Goal: Task Accomplishment & Management: Manage account settings

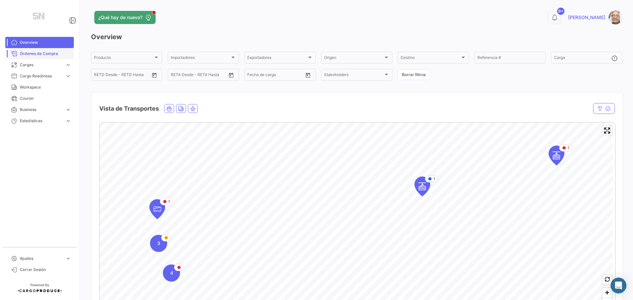
click at [49, 53] on span "Órdenes de Compra" at bounding box center [45, 54] width 51 height 6
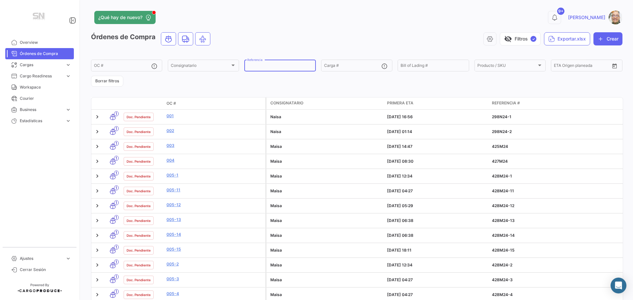
click at [260, 68] on input "Referencia" at bounding box center [279, 66] width 65 height 5
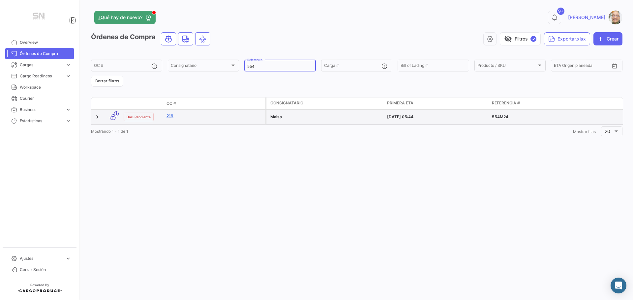
type input "554"
click at [172, 116] on link "219" at bounding box center [214, 116] width 96 height 6
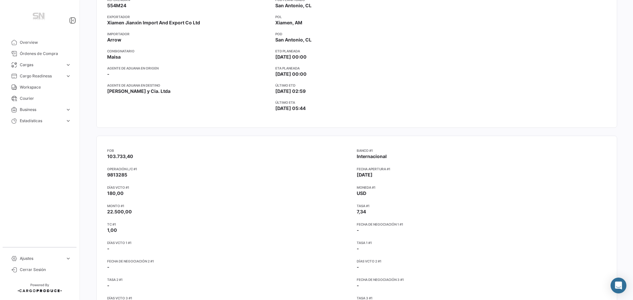
scroll to position [33, 0]
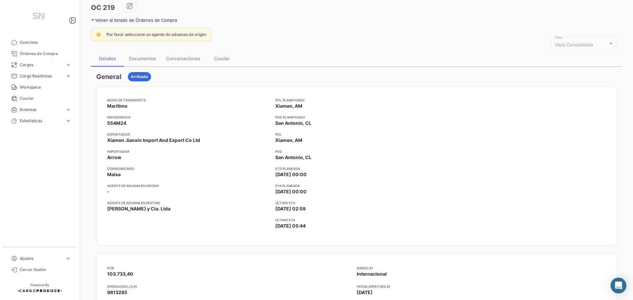
click at [93, 20] on icon at bounding box center [93, 20] width 4 height 4
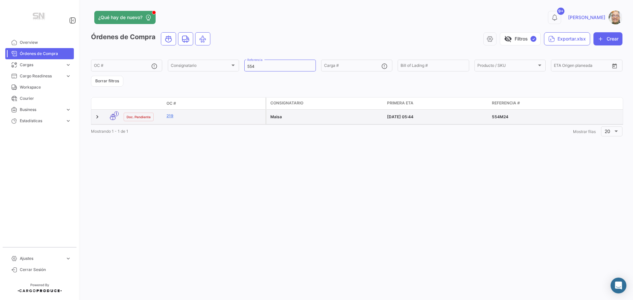
click at [236, 121] on datatable-body-cell "219" at bounding box center [215, 117] width 102 height 15
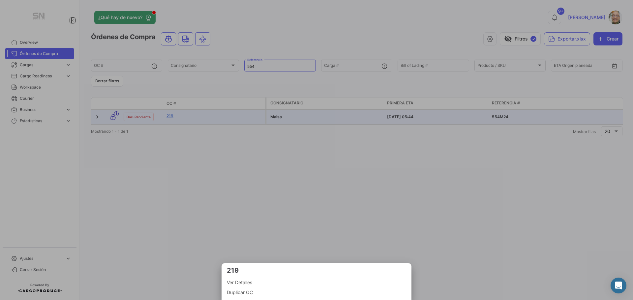
click at [235, 284] on span "Ver Detalles" at bounding box center [316, 283] width 179 height 8
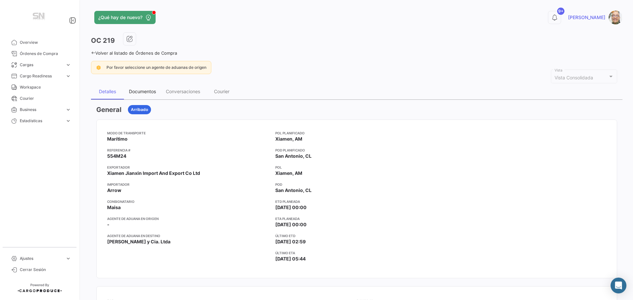
click at [137, 91] on div "Documentos" at bounding box center [142, 92] width 27 height 6
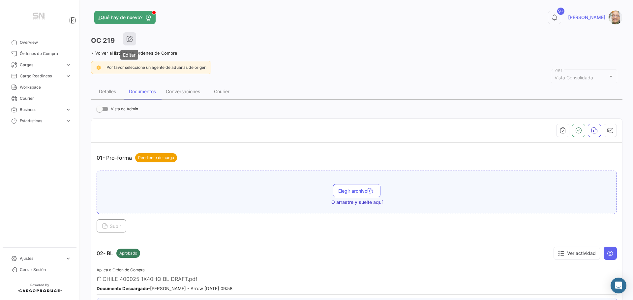
click at [131, 36] on icon "button" at bounding box center [129, 39] width 7 height 7
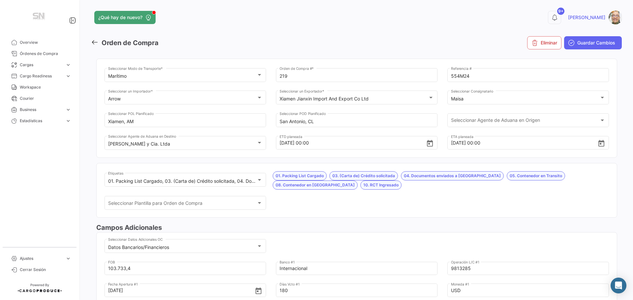
click at [96, 43] on icon at bounding box center [94, 42] width 7 height 7
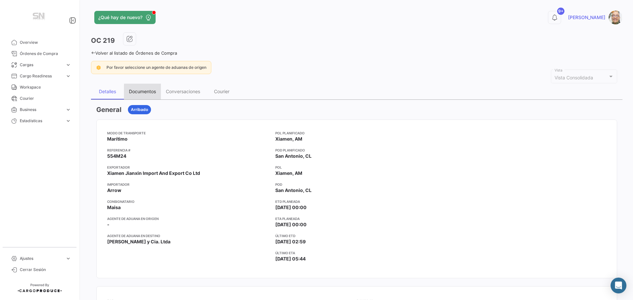
click at [148, 92] on div "Documentos" at bounding box center [142, 92] width 27 height 6
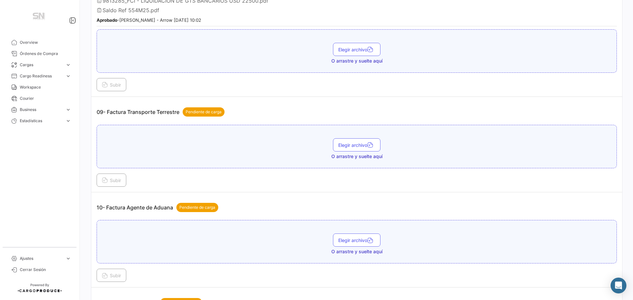
scroll to position [1022, 0]
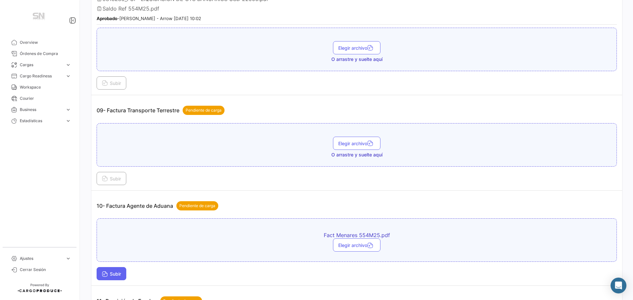
click at [107, 273] on icon at bounding box center [105, 275] width 6 height 6
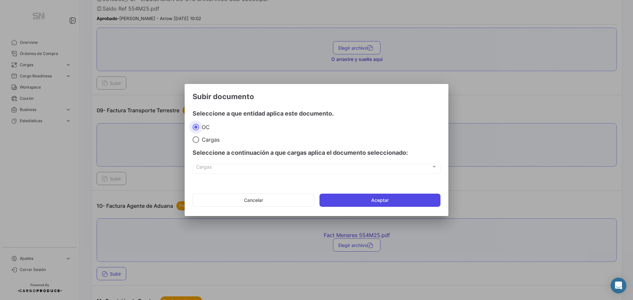
click at [365, 207] on button "Aceptar" at bounding box center [379, 200] width 121 height 13
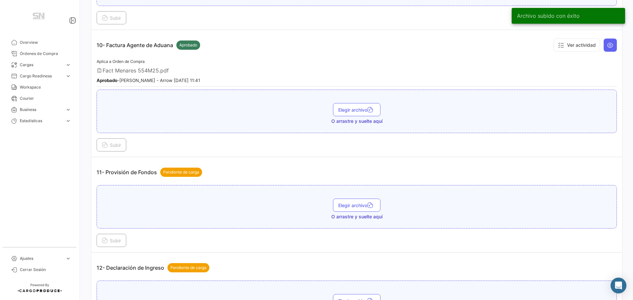
scroll to position [1186, 0]
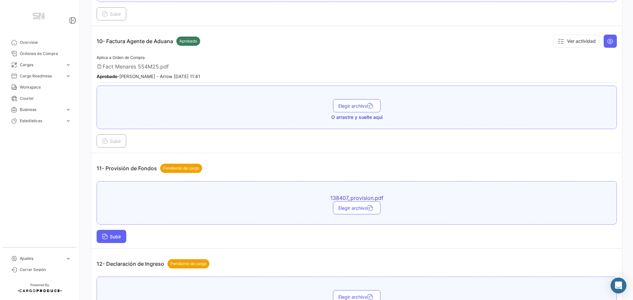
click at [121, 239] on span "Subir" at bounding box center [111, 237] width 19 height 6
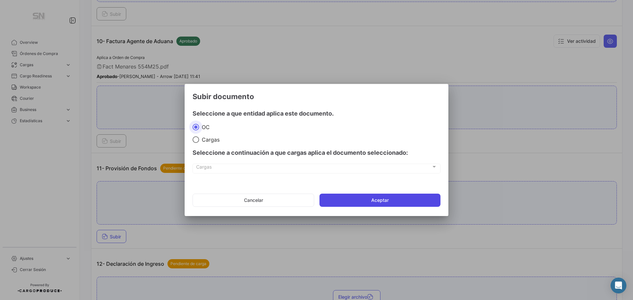
click at [333, 197] on button "Aceptar" at bounding box center [379, 200] width 121 height 13
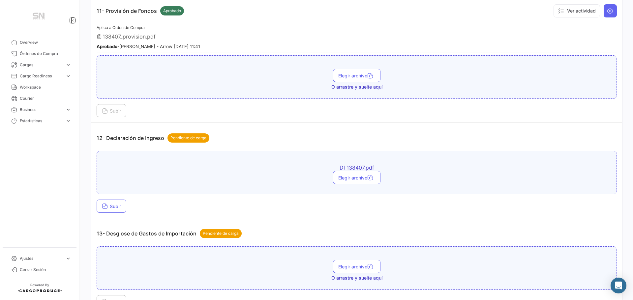
scroll to position [1351, 0]
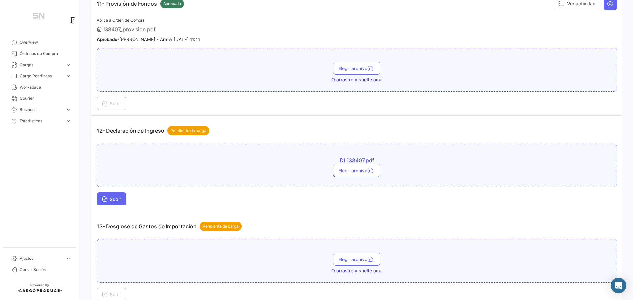
click at [104, 195] on button "Subir" at bounding box center [112, 198] width 30 height 13
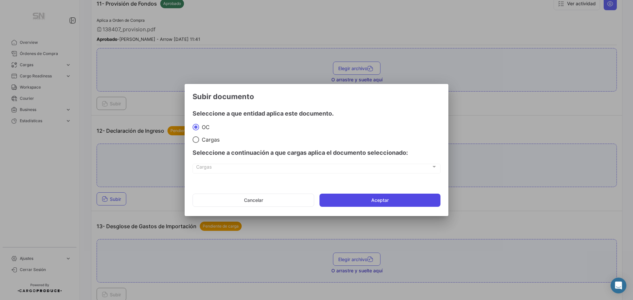
click at [392, 204] on button "Aceptar" at bounding box center [379, 200] width 121 height 13
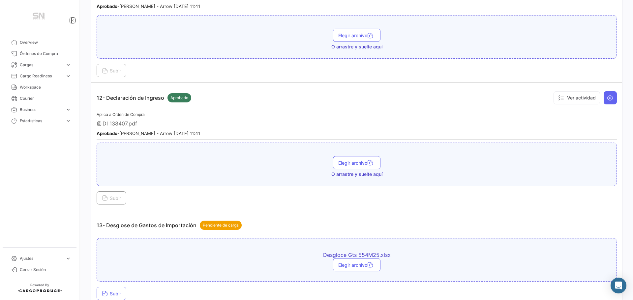
scroll to position [1417, 0]
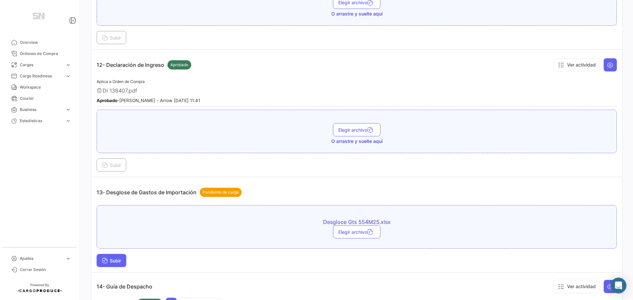
click at [120, 260] on span "Subir" at bounding box center [111, 261] width 19 height 6
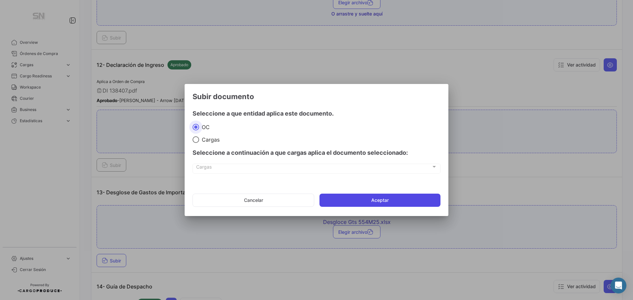
click at [332, 201] on button "Aceptar" at bounding box center [379, 200] width 121 height 13
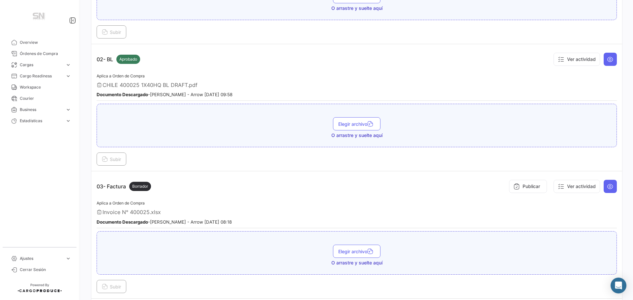
scroll to position [0, 0]
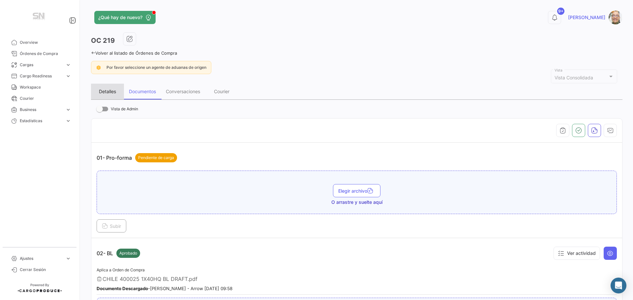
click at [103, 93] on div "Detalles" at bounding box center [107, 92] width 17 height 6
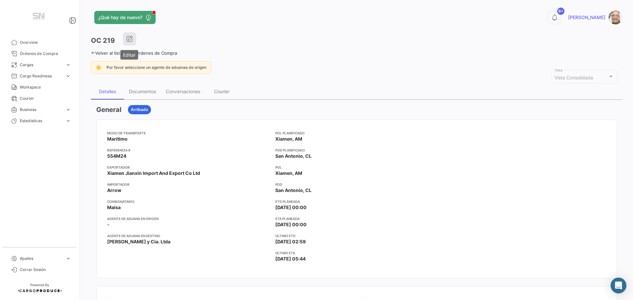
click at [132, 42] on icon "button" at bounding box center [129, 39] width 7 height 7
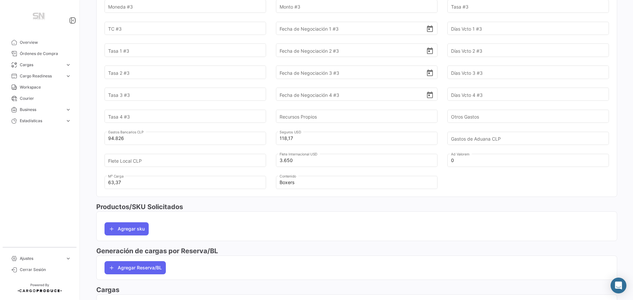
scroll to position [593, 0]
click at [485, 138] on input "Gastos de Aduana CLP" at bounding box center [524, 138] width 147 height 23
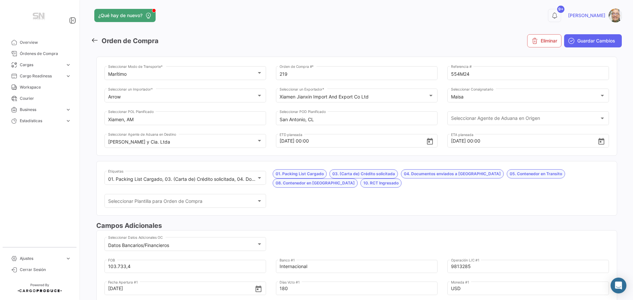
scroll to position [0, 0]
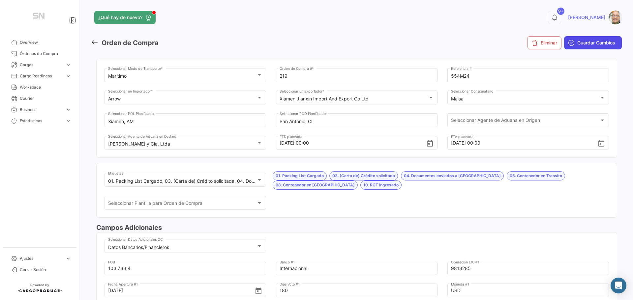
type input "213.824"
click at [588, 45] on span "Guardar Cambios" at bounding box center [596, 43] width 38 height 7
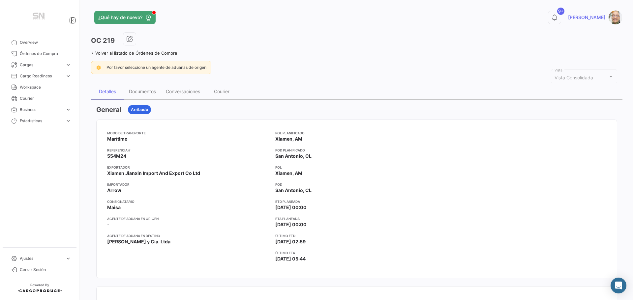
click at [95, 53] on icon at bounding box center [93, 53] width 4 height 4
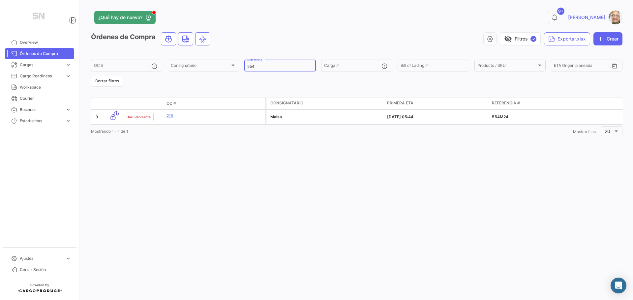
click at [260, 66] on input "554" at bounding box center [279, 66] width 65 height 5
type input "5"
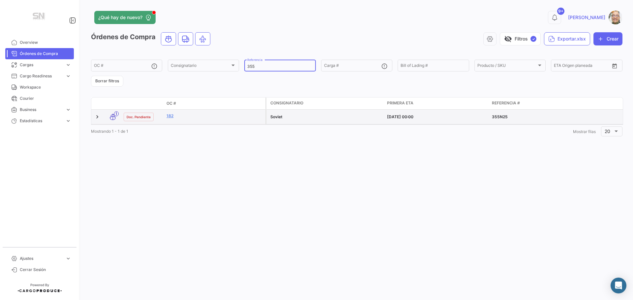
type input "355"
click at [195, 122] on datatable-body-cell "182" at bounding box center [215, 117] width 102 height 15
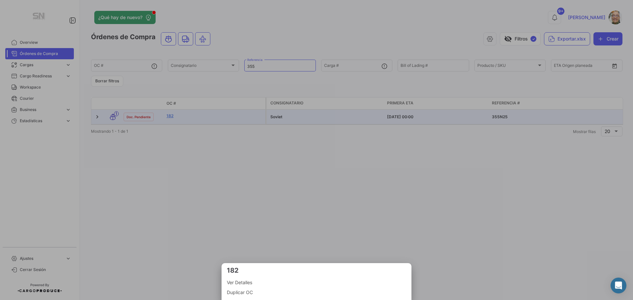
click at [246, 283] on span "Ver Detalles" at bounding box center [316, 283] width 179 height 8
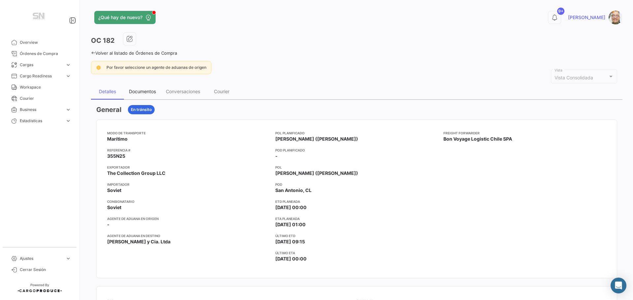
click at [143, 91] on div "Documentos" at bounding box center [142, 92] width 27 height 6
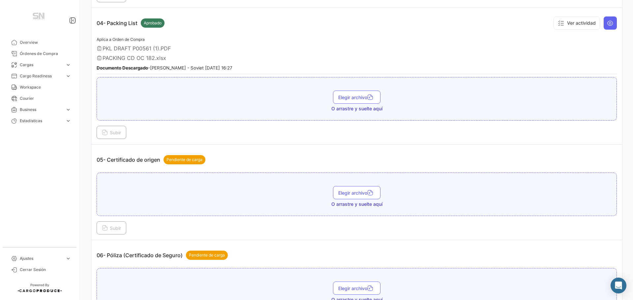
scroll to position [494, 0]
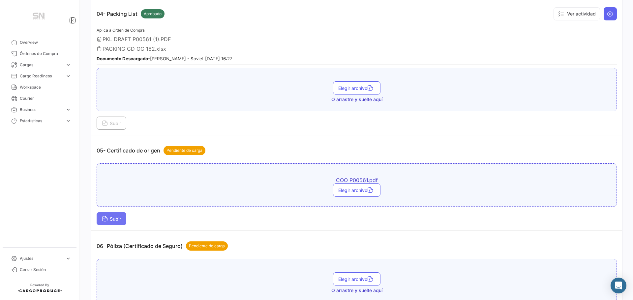
click at [121, 216] on button "Subir" at bounding box center [112, 218] width 30 height 13
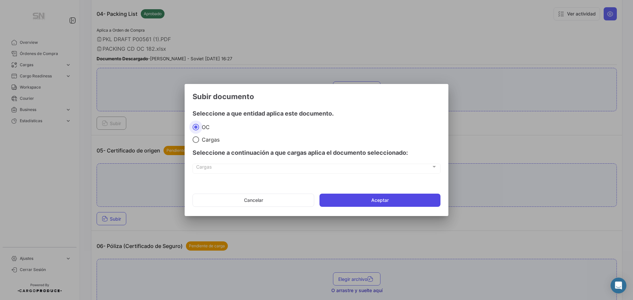
click at [354, 199] on button "Aceptar" at bounding box center [379, 200] width 121 height 13
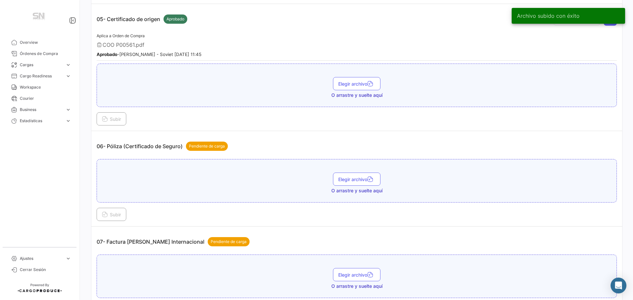
scroll to position [626, 0]
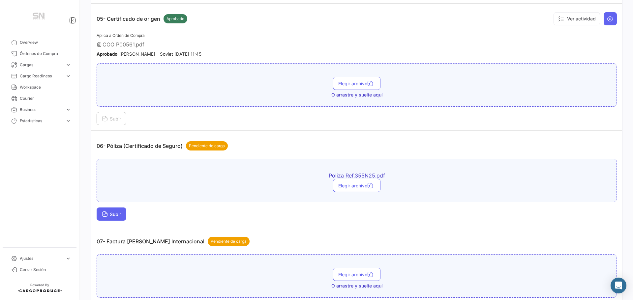
click at [108, 218] on button "Subir" at bounding box center [112, 214] width 30 height 13
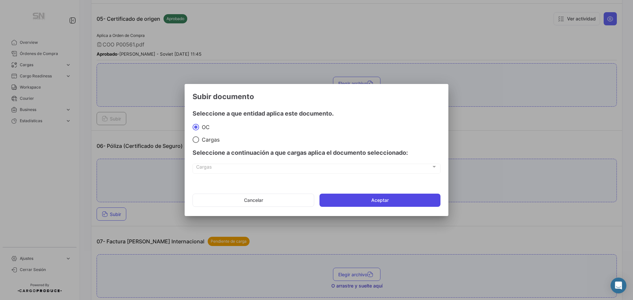
click at [344, 197] on button "Aceptar" at bounding box center [379, 200] width 121 height 13
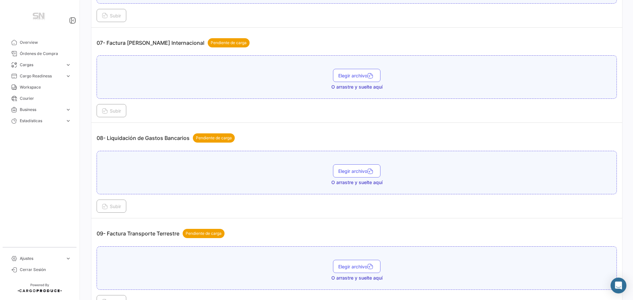
scroll to position [791, 0]
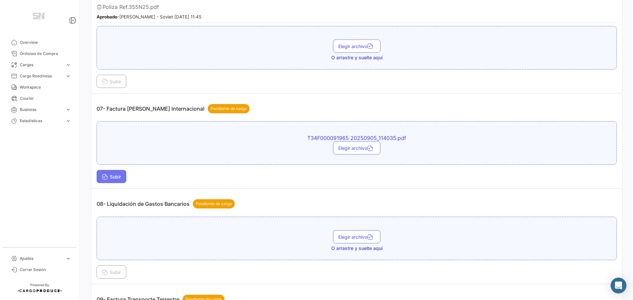
click at [117, 180] on button "Subir" at bounding box center [112, 176] width 30 height 13
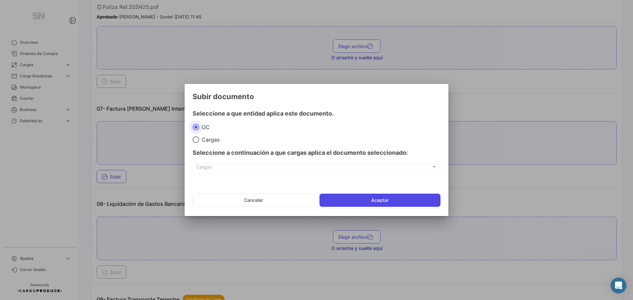
click at [391, 204] on button "Aceptar" at bounding box center [379, 200] width 121 height 13
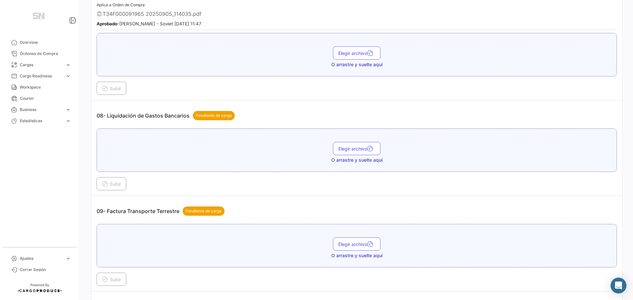
scroll to position [923, 0]
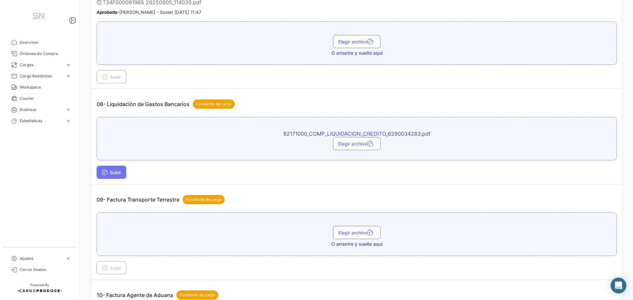
click at [97, 170] on button "Subir" at bounding box center [112, 172] width 30 height 13
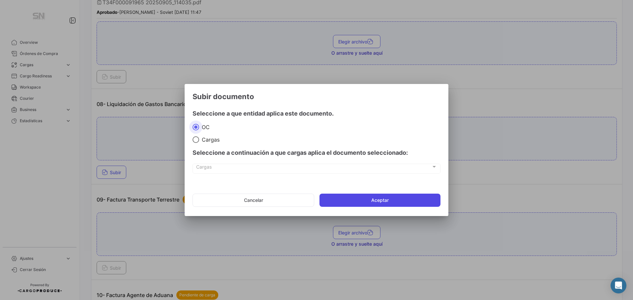
click at [356, 202] on button "Aceptar" at bounding box center [379, 200] width 121 height 13
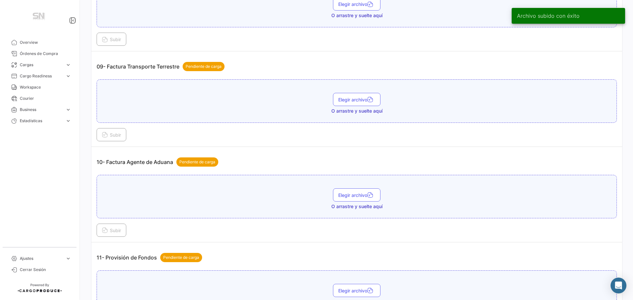
scroll to position [1120, 0]
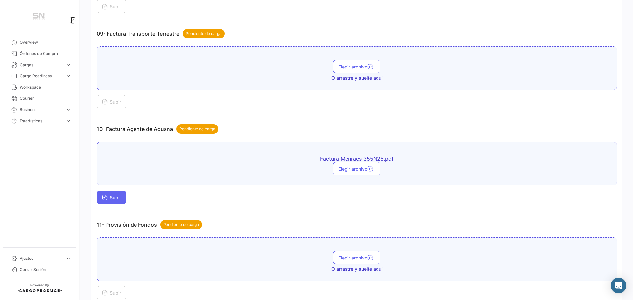
click at [115, 200] on span "Subir" at bounding box center [111, 198] width 19 height 6
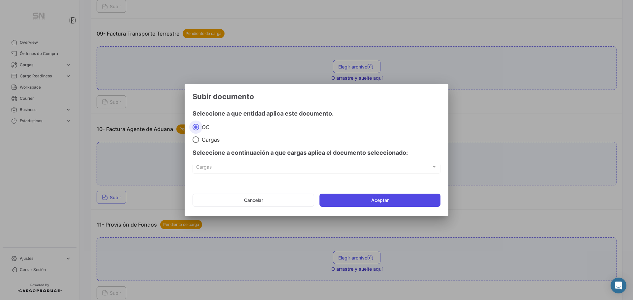
click at [336, 203] on button "Aceptar" at bounding box center [379, 200] width 121 height 13
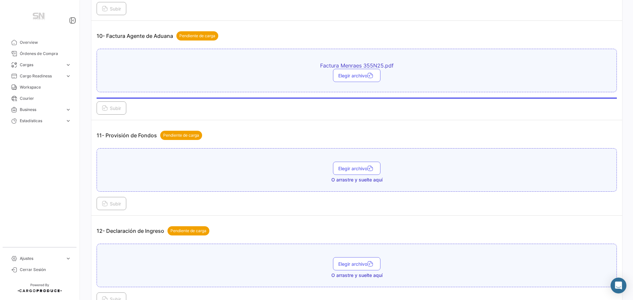
scroll to position [1252, 0]
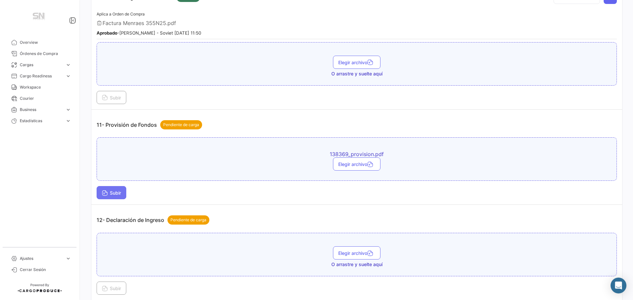
click at [110, 192] on span "Subir" at bounding box center [111, 193] width 19 height 6
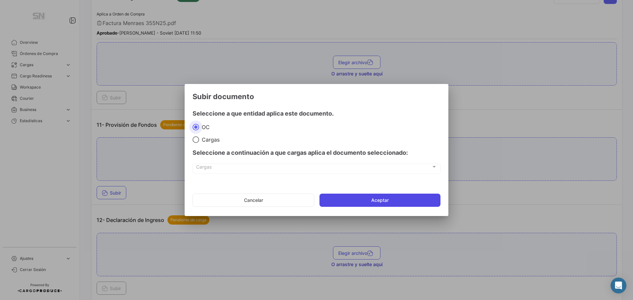
click at [391, 201] on button "Aceptar" at bounding box center [379, 200] width 121 height 13
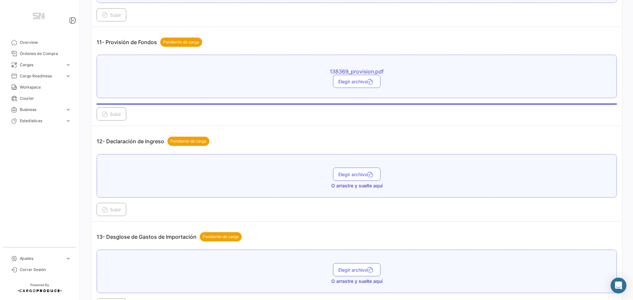
scroll to position [1351, 0]
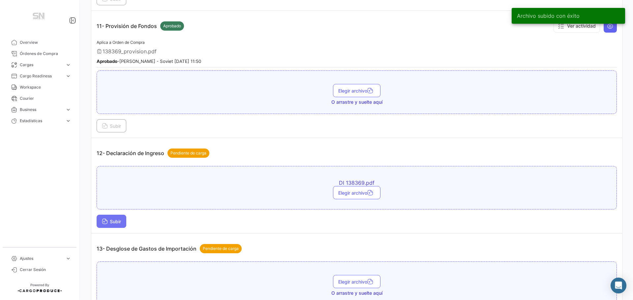
click at [113, 225] on button "Subir" at bounding box center [112, 221] width 30 height 13
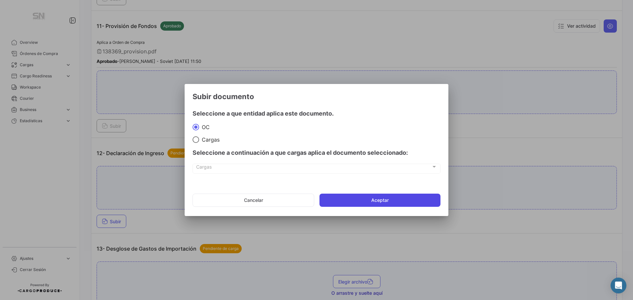
click at [365, 203] on button "Aceptar" at bounding box center [379, 200] width 121 height 13
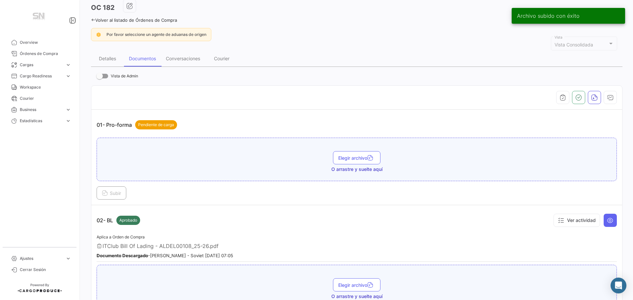
scroll to position [0, 0]
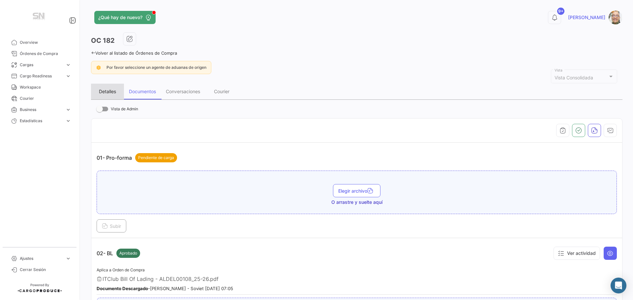
click at [105, 90] on div "Detalles" at bounding box center [107, 92] width 17 height 6
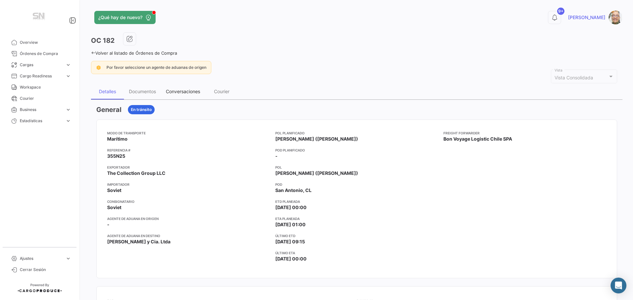
click at [187, 91] on div "Conversaciones" at bounding box center [183, 92] width 34 height 6
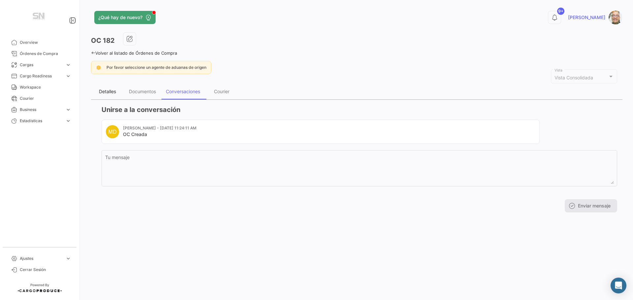
click at [103, 92] on div "Detalles" at bounding box center [107, 92] width 17 height 6
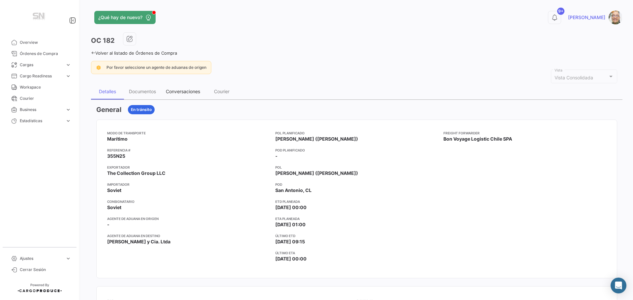
click at [188, 91] on div "Conversaciones" at bounding box center [183, 92] width 34 height 6
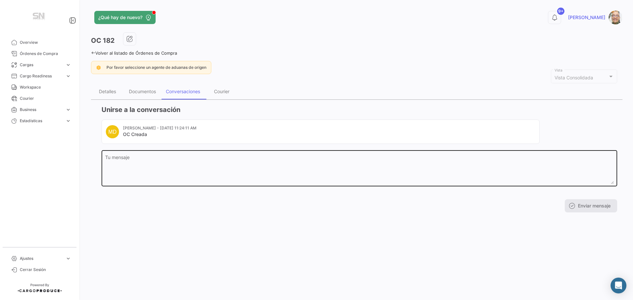
click at [134, 162] on textarea "Tu mensaje" at bounding box center [359, 169] width 508 height 29
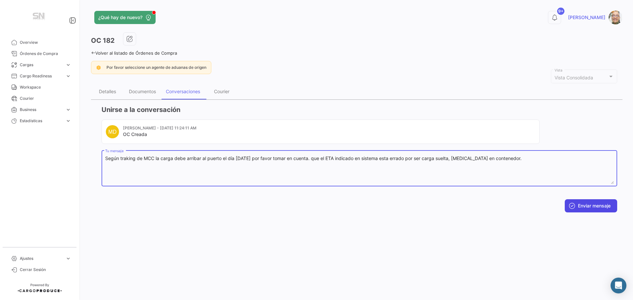
type textarea "Según traking de MCC la carga debe arribar al puerto el día [DATE] por favor to…"
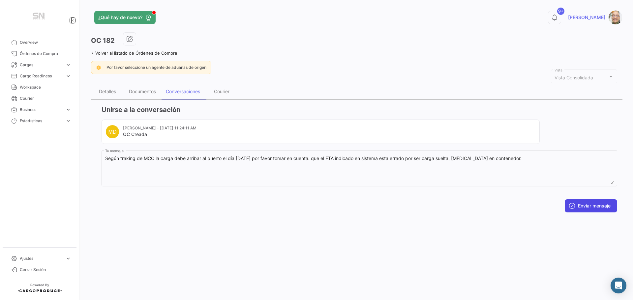
click at [589, 204] on button "Enviar mensaje" at bounding box center [591, 205] width 52 height 13
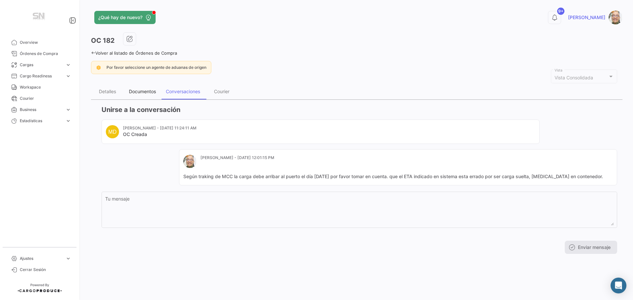
click at [135, 95] on div "Documentos" at bounding box center [142, 92] width 37 height 16
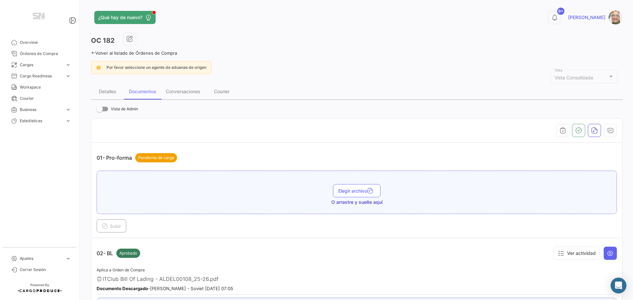
click at [94, 52] on icon at bounding box center [93, 53] width 4 height 4
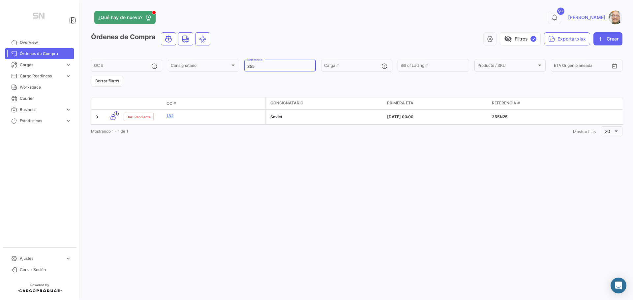
click at [267, 64] on input "355" at bounding box center [279, 66] width 65 height 5
type input "3"
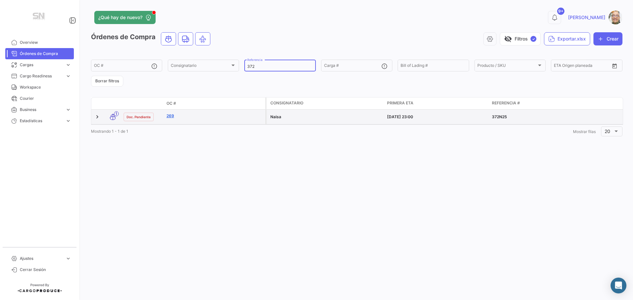
type input "372"
click at [197, 117] on link "269" at bounding box center [214, 116] width 96 height 6
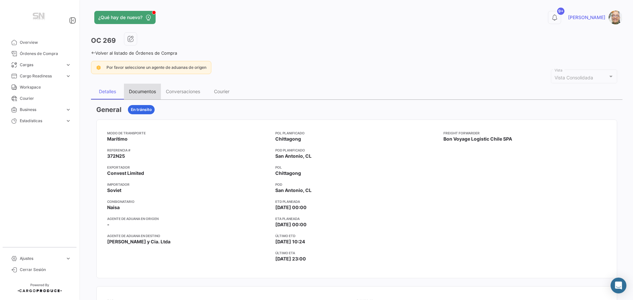
click at [146, 91] on div "Documentos" at bounding box center [142, 92] width 27 height 6
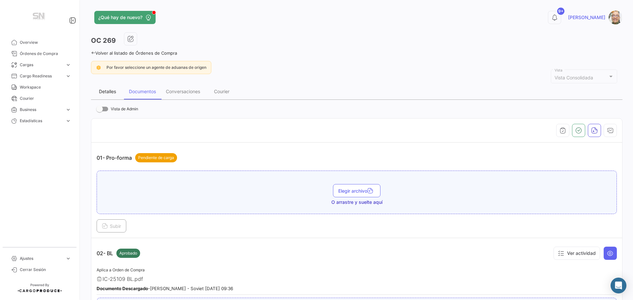
click at [110, 89] on div "Detalles" at bounding box center [107, 92] width 17 height 6
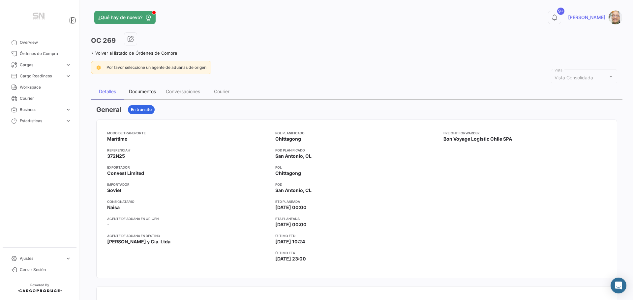
click at [148, 90] on div "Documentos" at bounding box center [142, 92] width 27 height 6
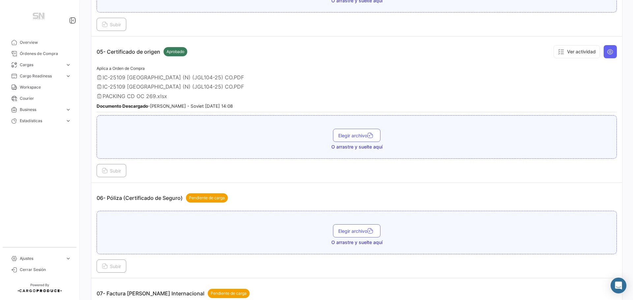
scroll to position [659, 0]
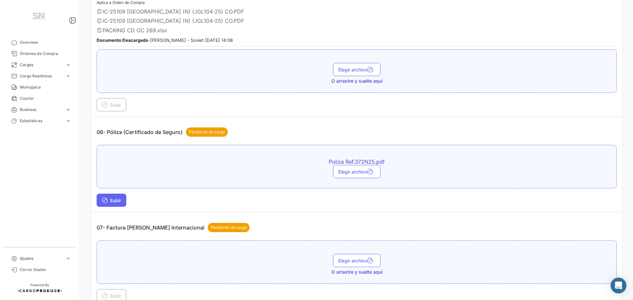
click at [113, 198] on span "Subir" at bounding box center [111, 201] width 19 height 6
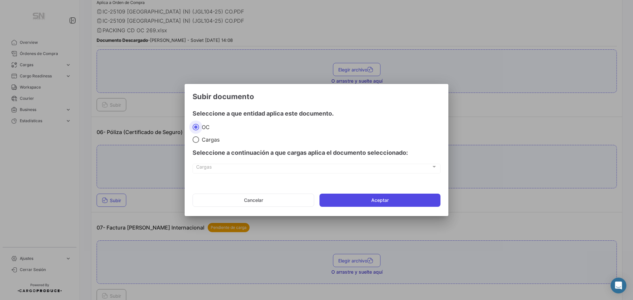
click at [378, 199] on button "Aceptar" at bounding box center [379, 200] width 121 height 13
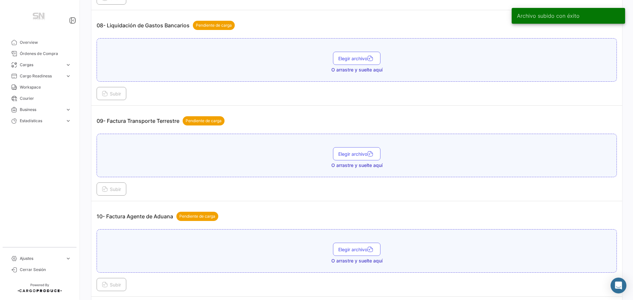
scroll to position [1055, 0]
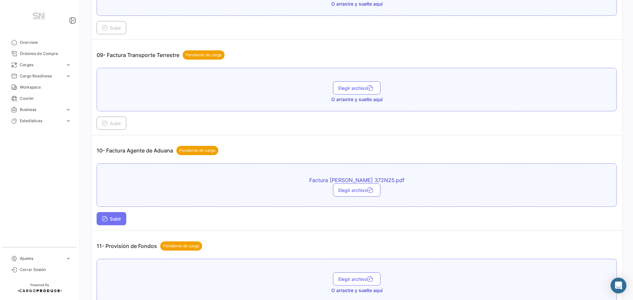
click at [122, 222] on button "Subir" at bounding box center [112, 218] width 30 height 13
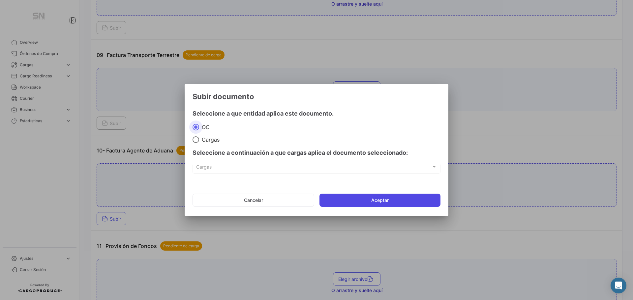
click at [410, 203] on button "Aceptar" at bounding box center [379, 200] width 121 height 13
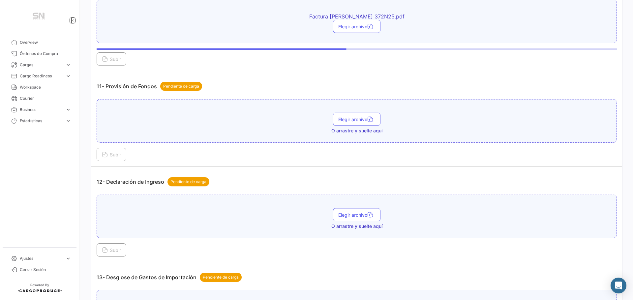
scroll to position [1219, 0]
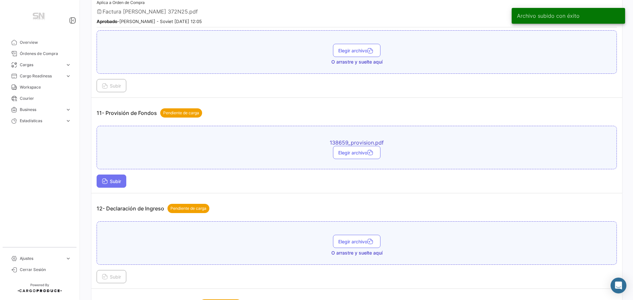
click at [116, 179] on button "Subir" at bounding box center [112, 181] width 30 height 13
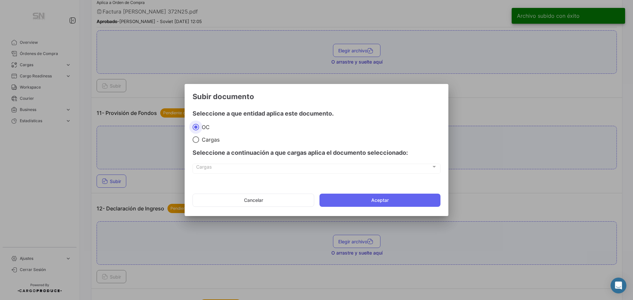
click at [342, 209] on mat-dialog-actions "Cancelar Aceptar" at bounding box center [316, 200] width 248 height 22
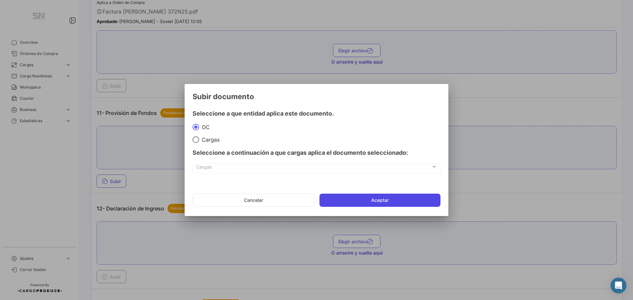
click at [340, 205] on button "Aceptar" at bounding box center [379, 200] width 121 height 13
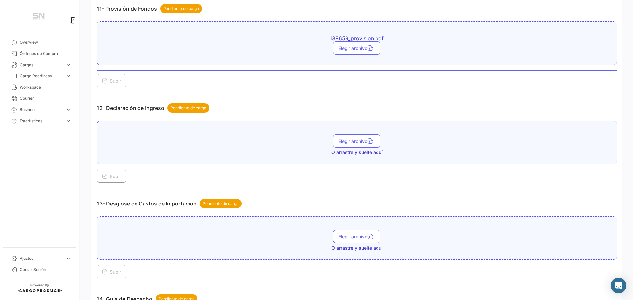
scroll to position [1351, 0]
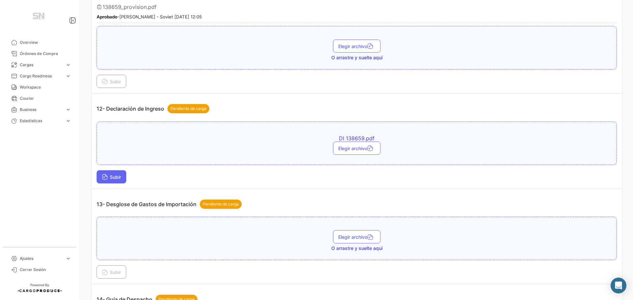
click at [112, 173] on button "Subir" at bounding box center [112, 176] width 30 height 13
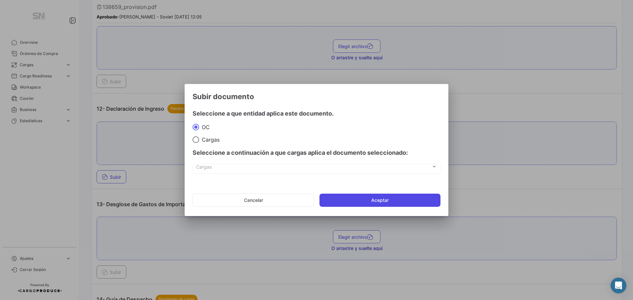
click at [347, 197] on button "Aceptar" at bounding box center [379, 200] width 121 height 13
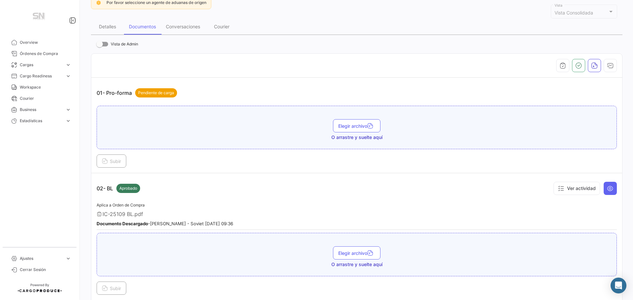
scroll to position [0, 0]
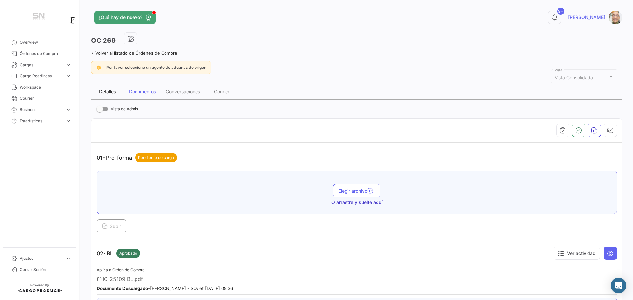
click at [104, 90] on div "Detalles" at bounding box center [107, 92] width 17 height 6
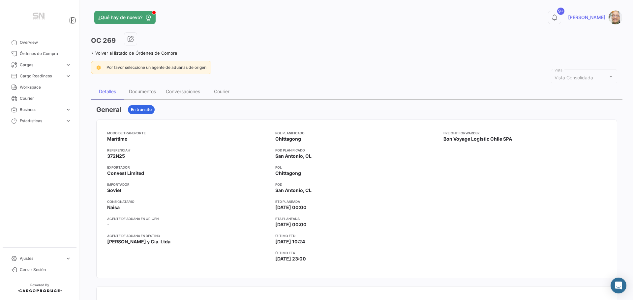
click at [93, 53] on icon at bounding box center [93, 53] width 4 height 4
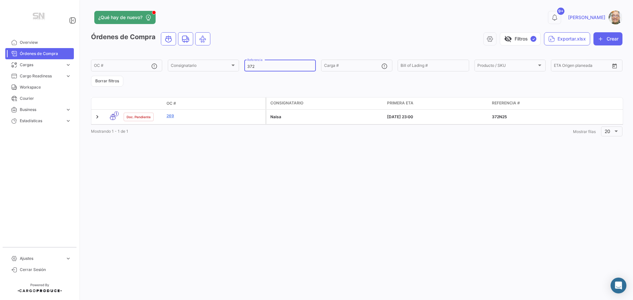
click at [258, 66] on input "372" at bounding box center [279, 66] width 65 height 5
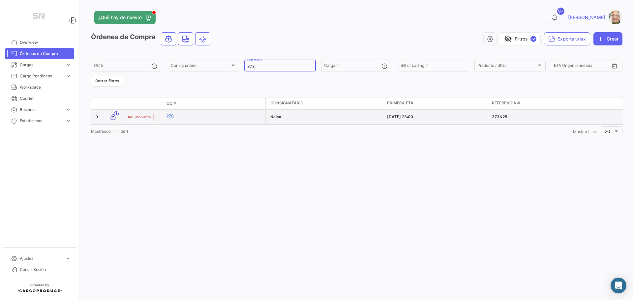
type input "373"
click at [198, 122] on datatable-body-cell "270" at bounding box center [215, 117] width 102 height 15
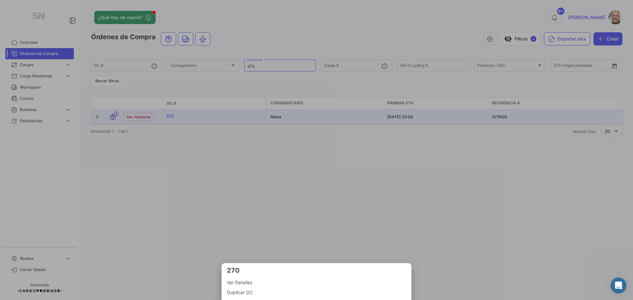
click at [252, 281] on span "Ver Detalles" at bounding box center [316, 283] width 179 height 8
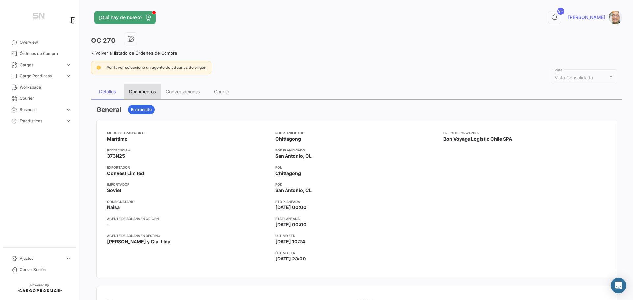
click at [138, 92] on div "Documentos" at bounding box center [142, 92] width 27 height 6
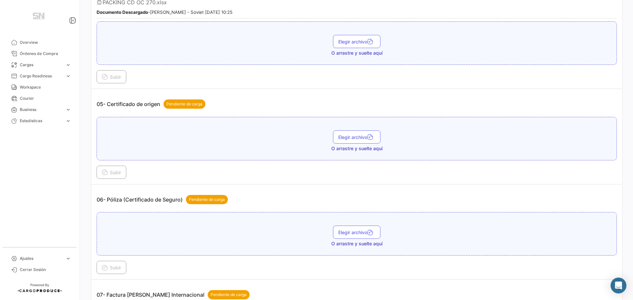
scroll to position [560, 0]
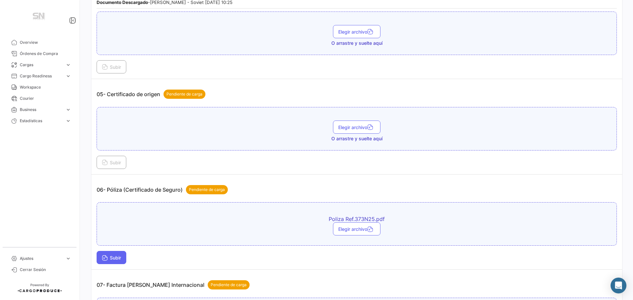
click at [115, 258] on span "Subir" at bounding box center [111, 258] width 19 height 6
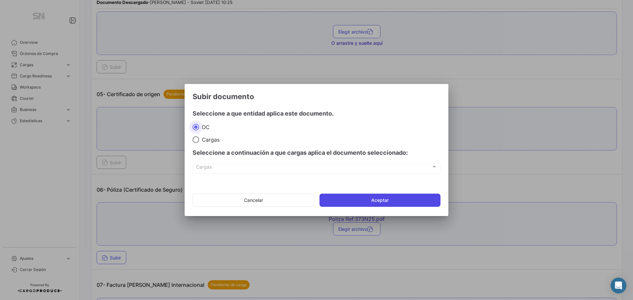
click at [360, 201] on button "Aceptar" at bounding box center [379, 200] width 121 height 13
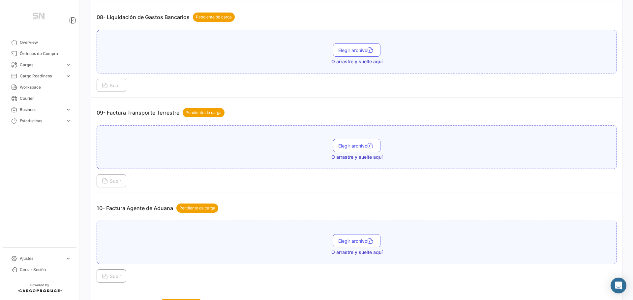
scroll to position [989, 0]
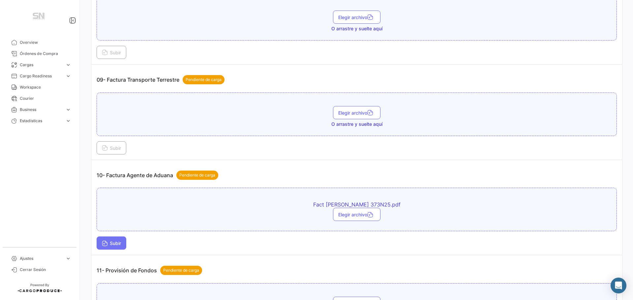
click at [110, 247] on button "Subir" at bounding box center [112, 243] width 30 height 13
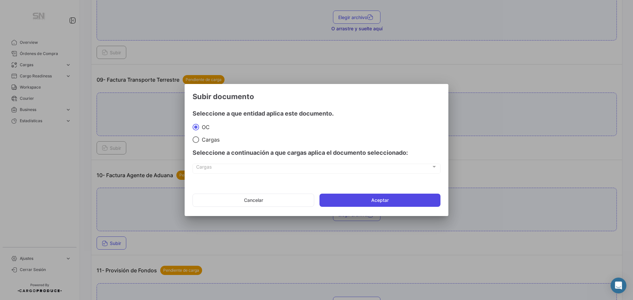
click at [347, 200] on button "Aceptar" at bounding box center [379, 200] width 121 height 13
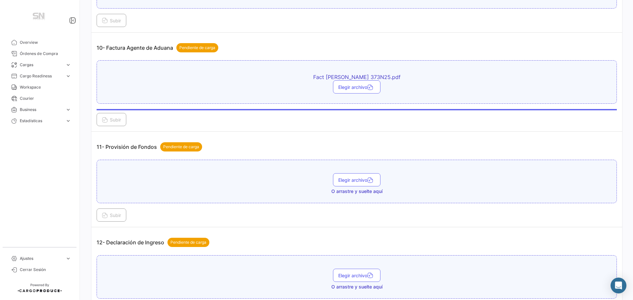
scroll to position [1120, 0]
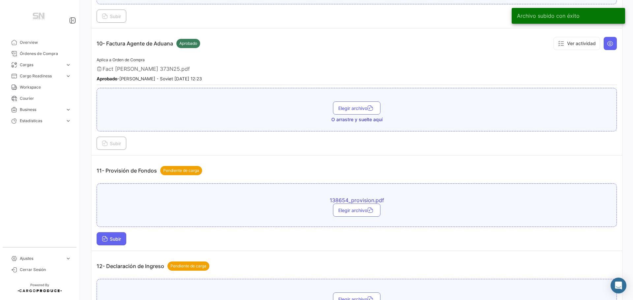
click at [115, 241] on span "Subir" at bounding box center [111, 239] width 19 height 6
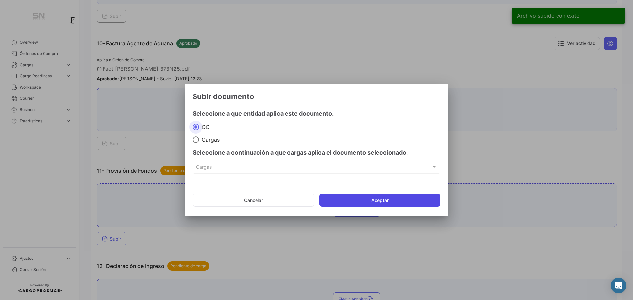
click at [339, 197] on button "Aceptar" at bounding box center [379, 200] width 121 height 13
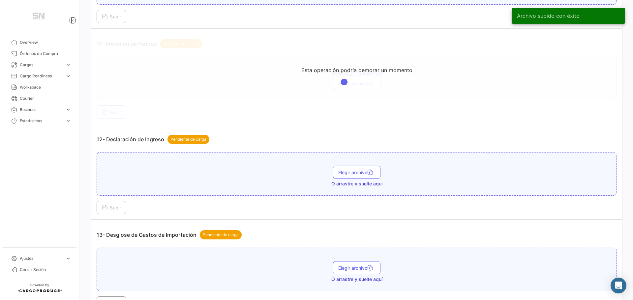
scroll to position [1285, 0]
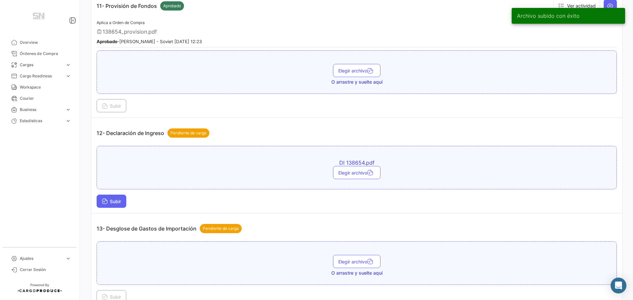
click at [116, 204] on span "Subir" at bounding box center [111, 202] width 19 height 6
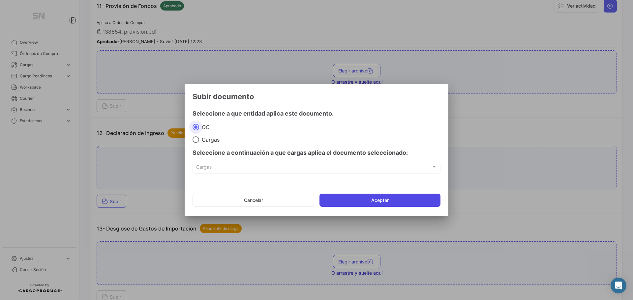
click at [343, 201] on button "Aceptar" at bounding box center [379, 200] width 121 height 13
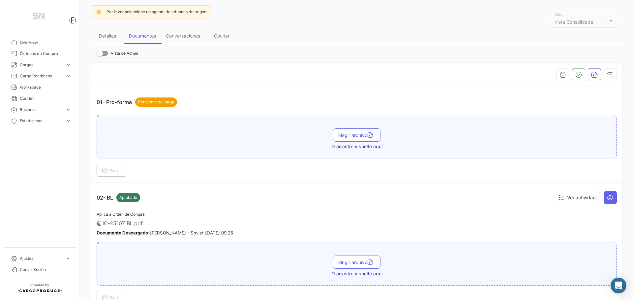
scroll to position [0, 0]
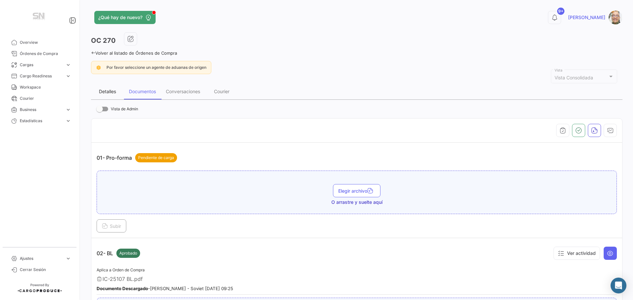
click at [104, 93] on div "Detalles" at bounding box center [107, 92] width 17 height 6
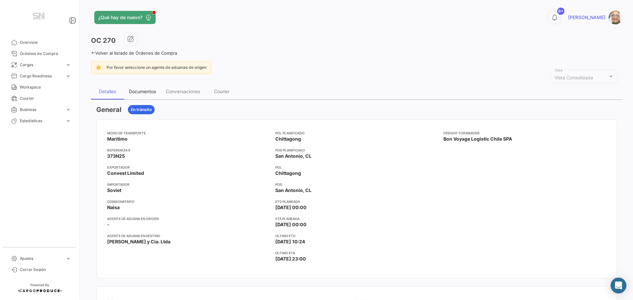
click at [150, 92] on div "Documentos" at bounding box center [142, 92] width 27 height 6
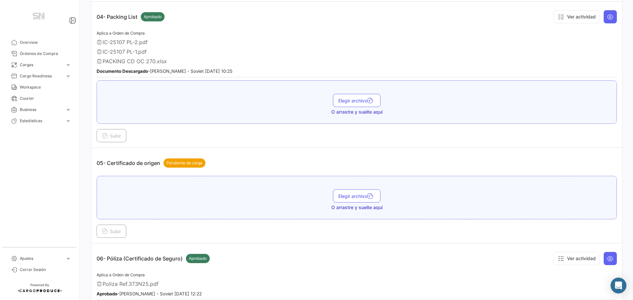
scroll to position [560, 0]
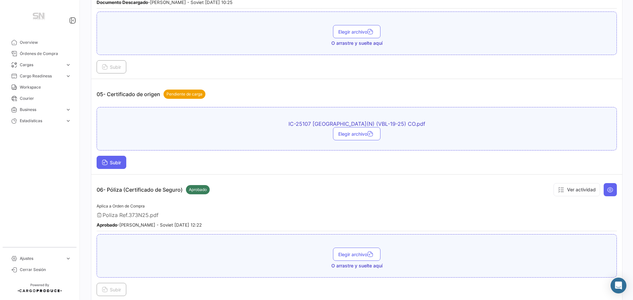
click at [102, 163] on icon at bounding box center [105, 163] width 6 height 6
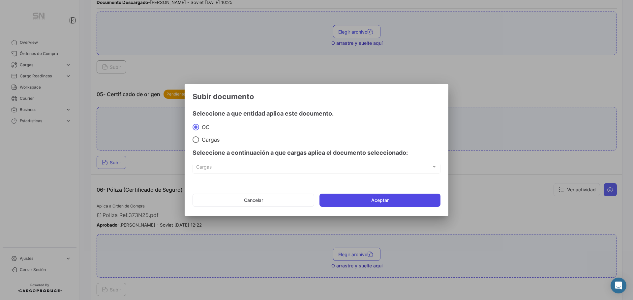
click at [371, 201] on button "Aceptar" at bounding box center [379, 200] width 121 height 13
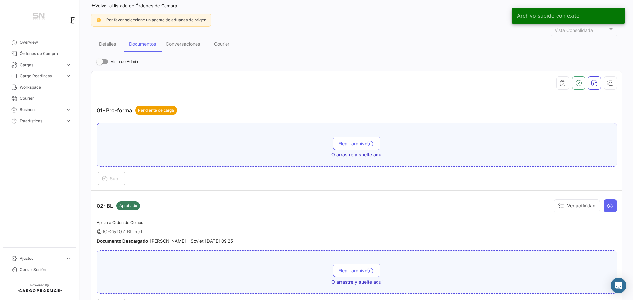
scroll to position [0, 0]
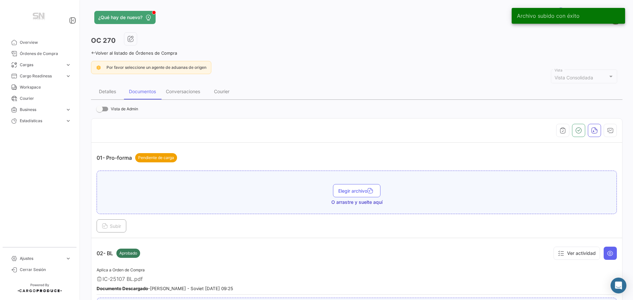
click at [92, 53] on icon at bounding box center [93, 53] width 4 height 4
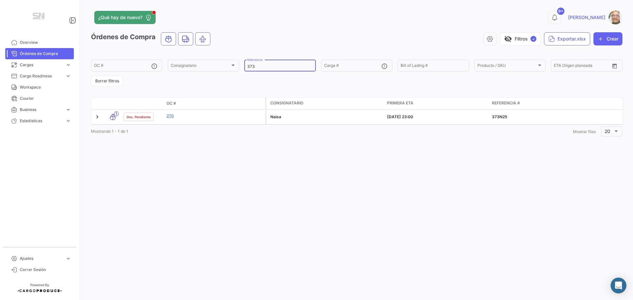
click at [258, 66] on input "373" at bounding box center [279, 66] width 65 height 5
type input "3"
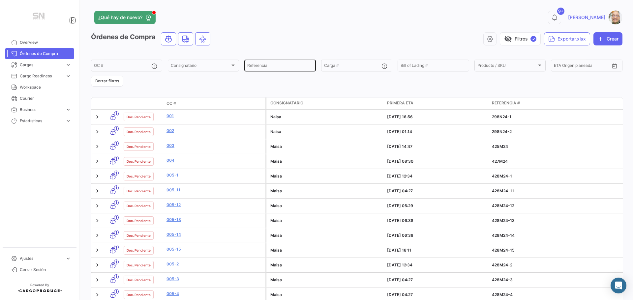
click at [285, 66] on input "Referencia" at bounding box center [279, 66] width 65 height 5
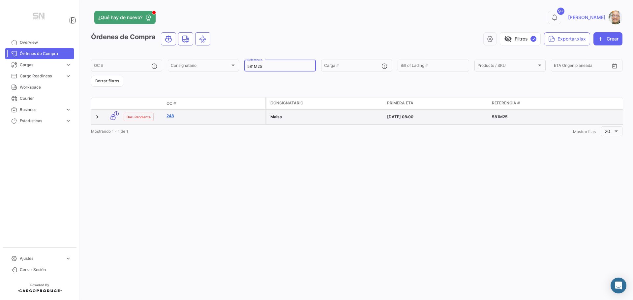
type input "581M25"
click at [170, 115] on link "248" at bounding box center [214, 116] width 96 height 6
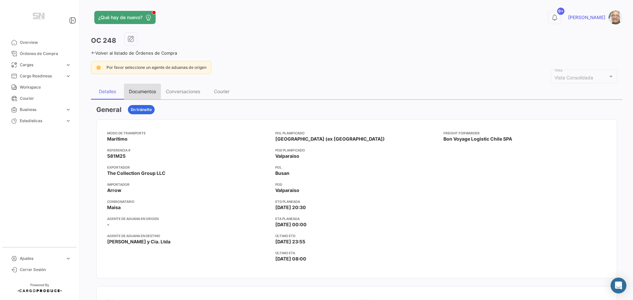
click at [149, 93] on div "Documentos" at bounding box center [142, 92] width 27 height 6
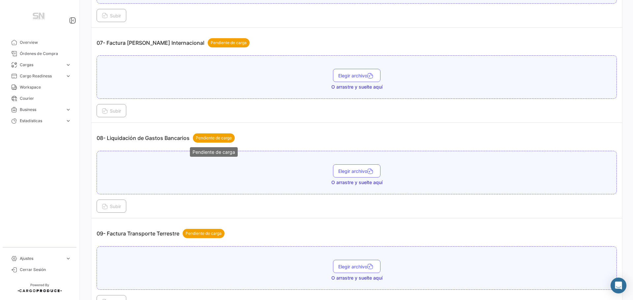
scroll to position [824, 0]
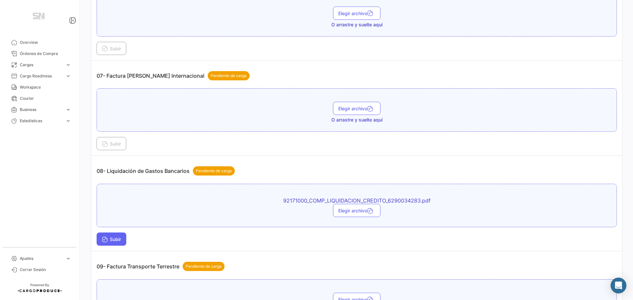
click at [113, 239] on span "Subir" at bounding box center [111, 240] width 19 height 6
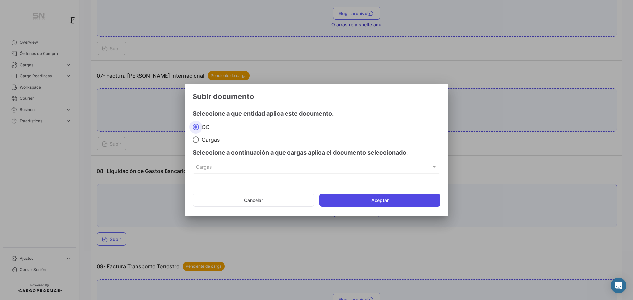
click at [361, 196] on button "Aceptar" at bounding box center [379, 200] width 121 height 13
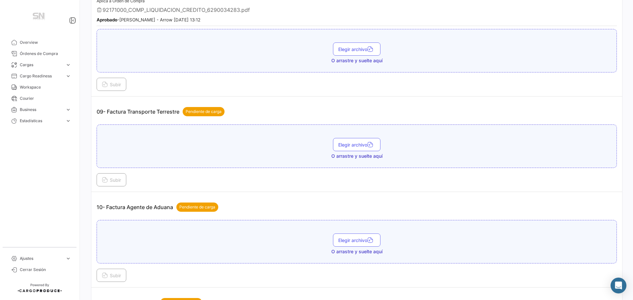
scroll to position [1022, 0]
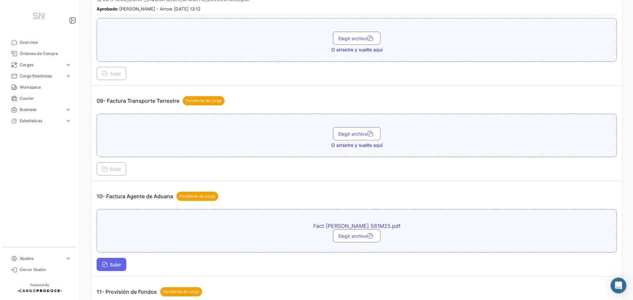
click at [111, 262] on button "Subir" at bounding box center [112, 264] width 30 height 13
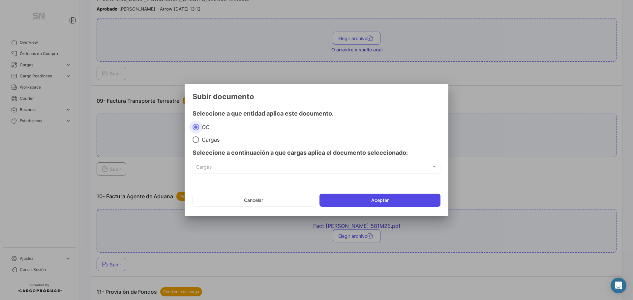
click at [326, 198] on button "Aceptar" at bounding box center [379, 200] width 121 height 13
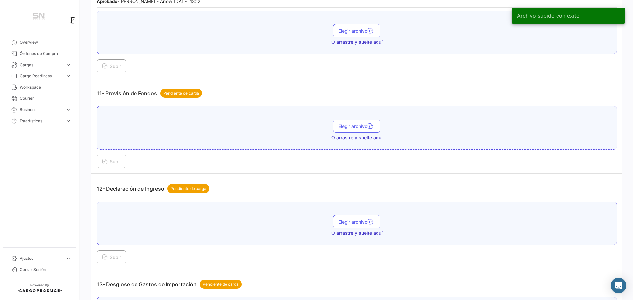
scroll to position [1252, 0]
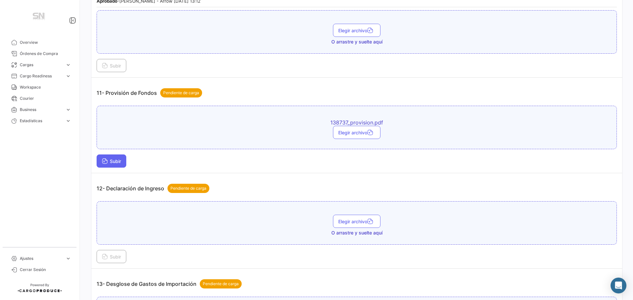
click at [118, 161] on span "Subir" at bounding box center [111, 162] width 19 height 6
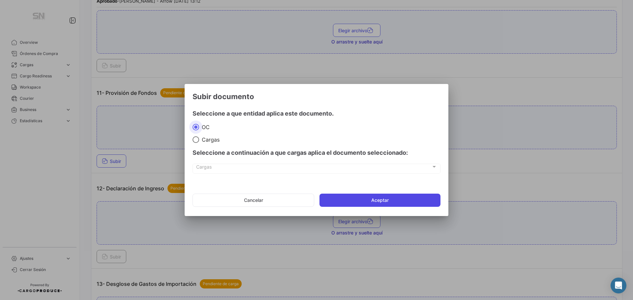
click at [377, 199] on button "Aceptar" at bounding box center [379, 200] width 121 height 13
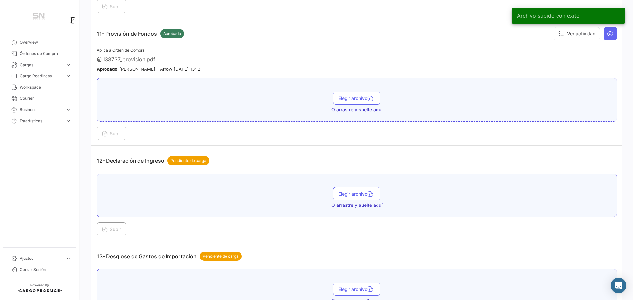
scroll to position [1318, 0]
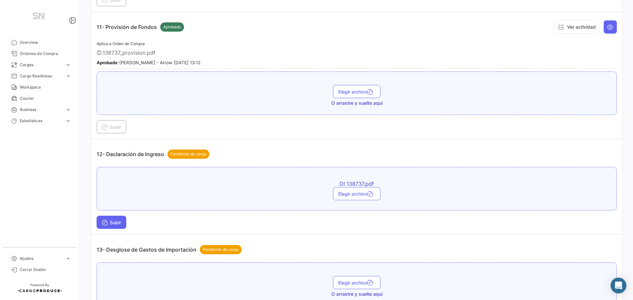
click at [121, 225] on span "Subir" at bounding box center [111, 223] width 19 height 6
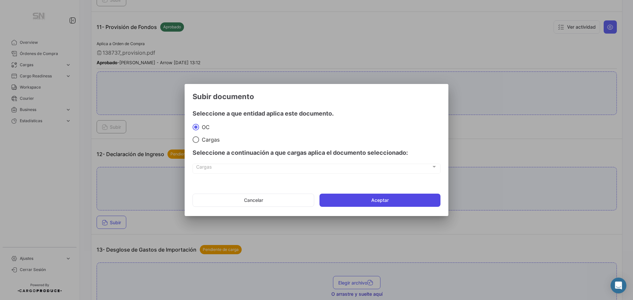
click at [419, 203] on button "Aceptar" at bounding box center [379, 200] width 121 height 13
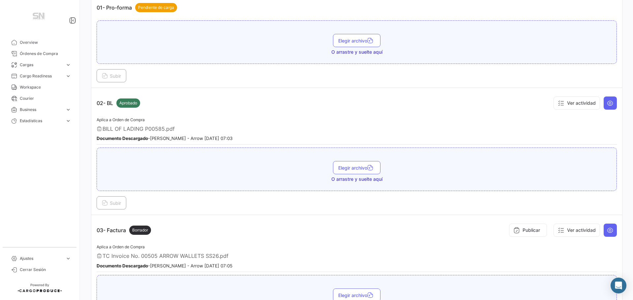
scroll to position [66, 0]
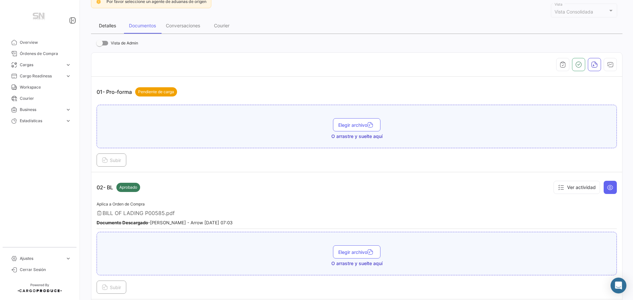
click at [104, 23] on div "Detalles" at bounding box center [107, 26] width 17 height 6
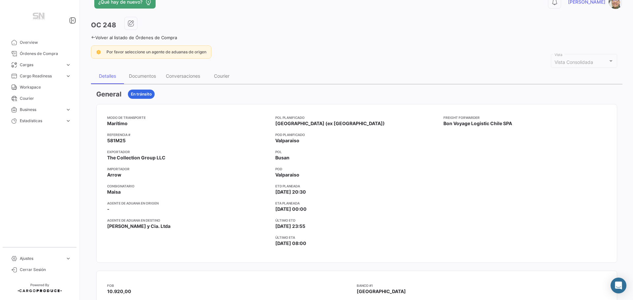
scroll to position [0, 0]
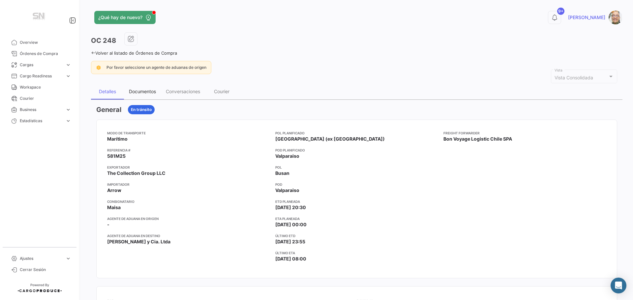
click at [145, 94] on div "Documentos" at bounding box center [142, 92] width 27 height 6
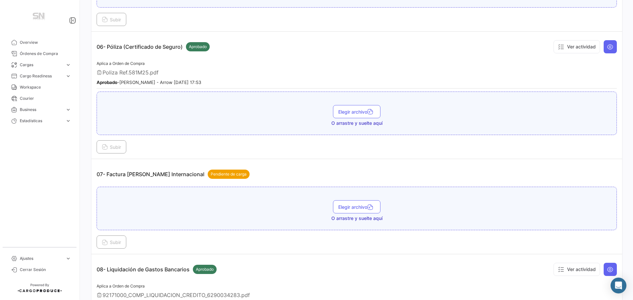
scroll to position [725, 0]
click at [117, 242] on span "Subir" at bounding box center [111, 243] width 19 height 6
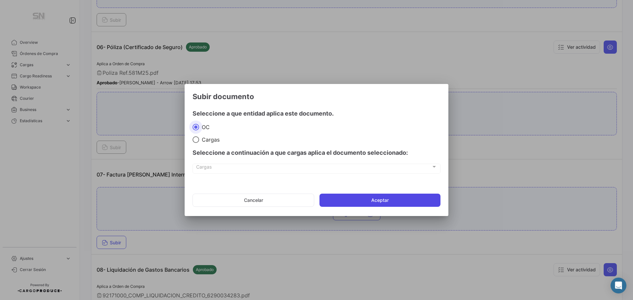
click at [356, 200] on button "Aceptar" at bounding box center [379, 200] width 121 height 13
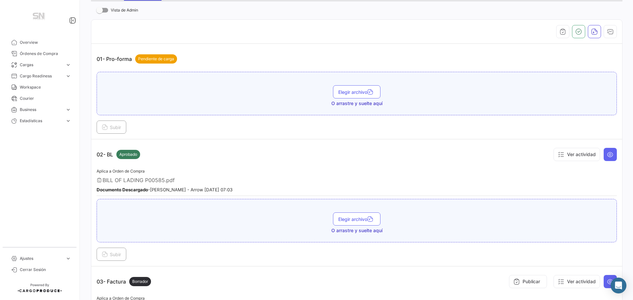
scroll to position [0, 0]
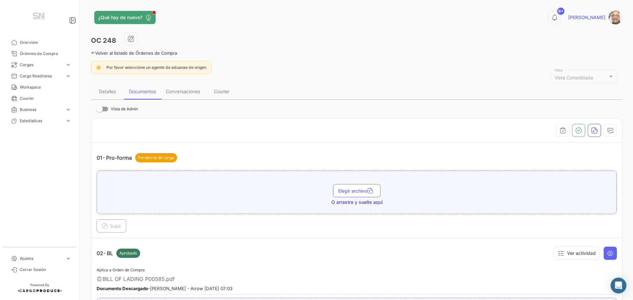
click at [93, 52] on icon at bounding box center [93, 53] width 4 height 4
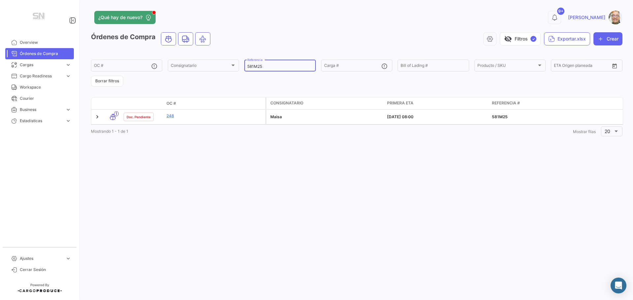
click at [281, 68] on input "581M25" at bounding box center [279, 66] width 65 height 5
type input "5"
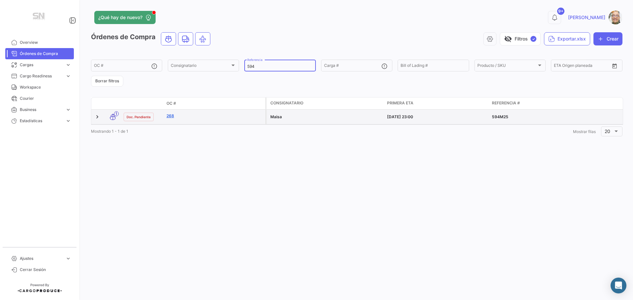
type input "594"
click at [188, 117] on link "268" at bounding box center [214, 116] width 96 height 6
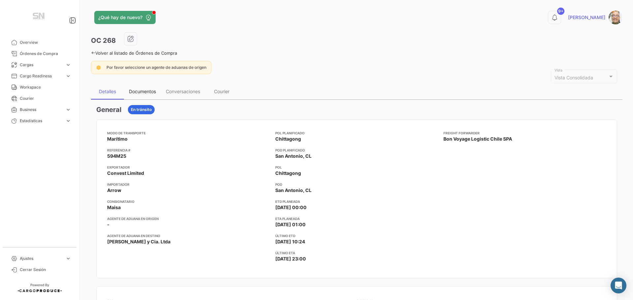
click at [144, 89] on div "Documentos" at bounding box center [142, 92] width 27 height 6
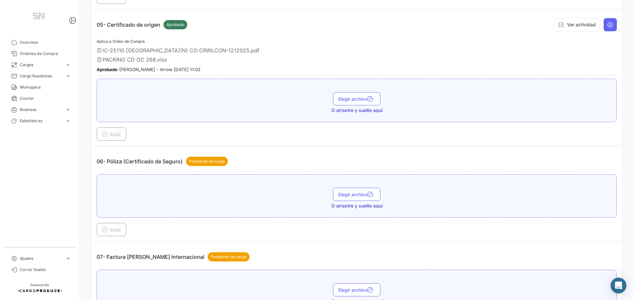
scroll to position [626, 0]
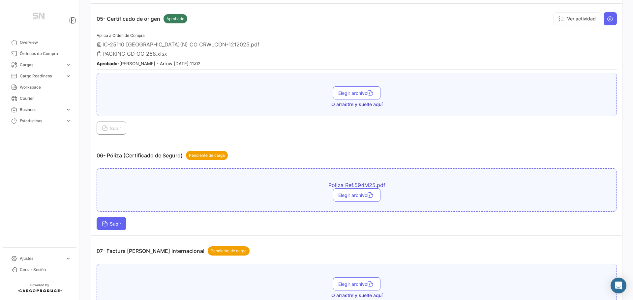
click at [102, 219] on button "Subir" at bounding box center [112, 223] width 30 height 13
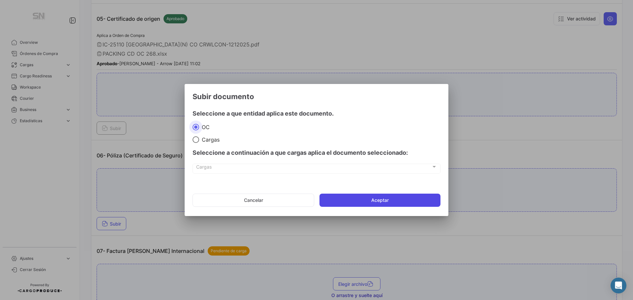
click at [336, 198] on button "Aceptar" at bounding box center [379, 200] width 121 height 13
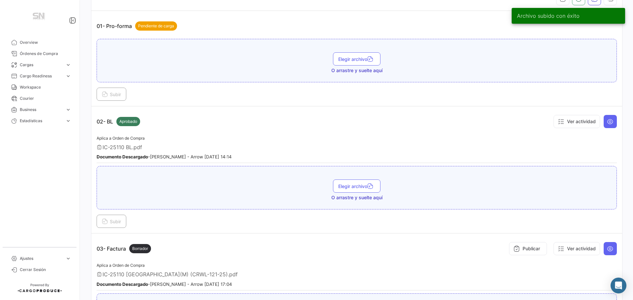
scroll to position [0, 0]
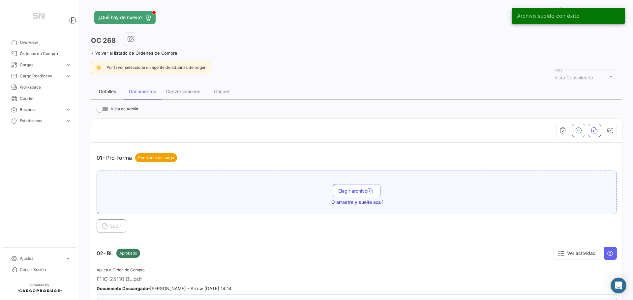
click at [111, 94] on div "Detalles" at bounding box center [107, 92] width 17 height 6
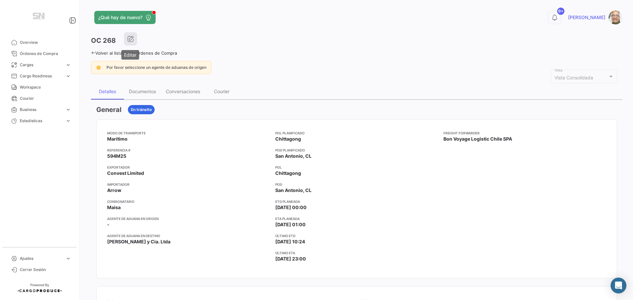
click at [127, 40] on icon "button" at bounding box center [130, 39] width 7 height 7
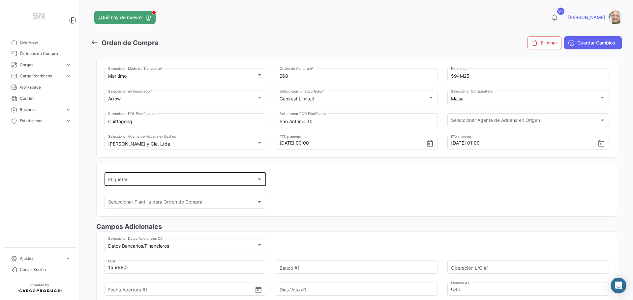
click at [258, 180] on div at bounding box center [259, 179] width 6 height 5
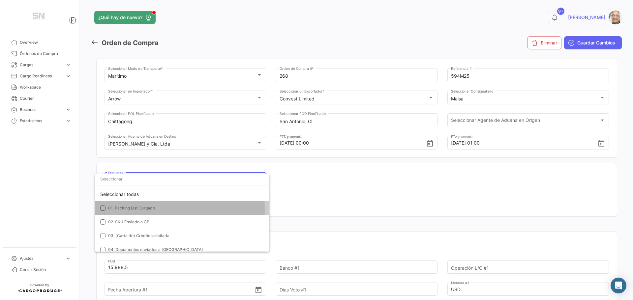
click at [102, 209] on mat-pseudo-checkbox at bounding box center [102, 208] width 5 height 5
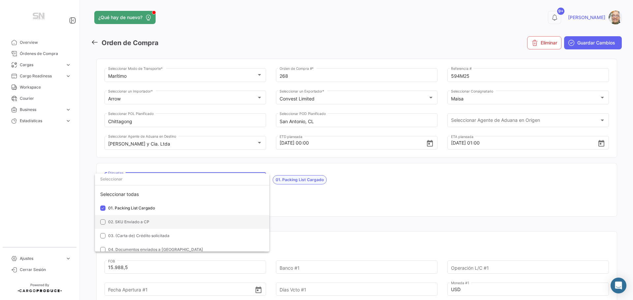
click at [103, 220] on mat-pseudo-checkbox at bounding box center [102, 221] width 5 height 5
click at [103, 235] on mat-pseudo-checkbox at bounding box center [102, 235] width 5 height 5
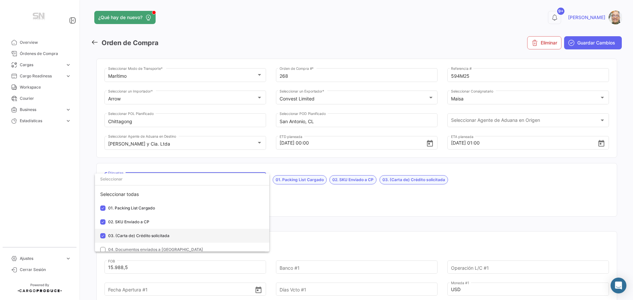
click at [101, 235] on mat-pseudo-checkbox at bounding box center [102, 235] width 5 height 5
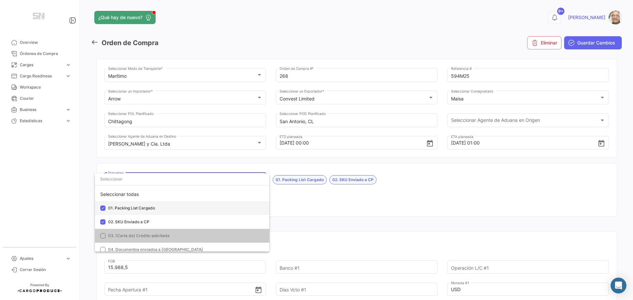
scroll to position [33, 0]
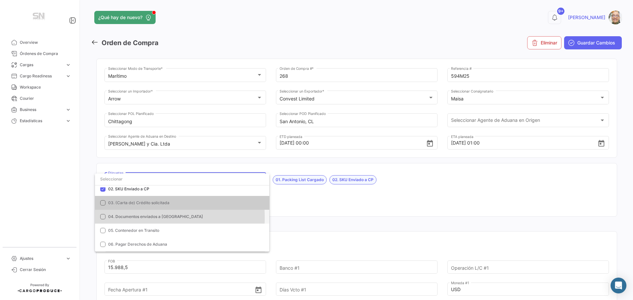
click at [105, 218] on mat-pseudo-checkbox at bounding box center [102, 216] width 5 height 5
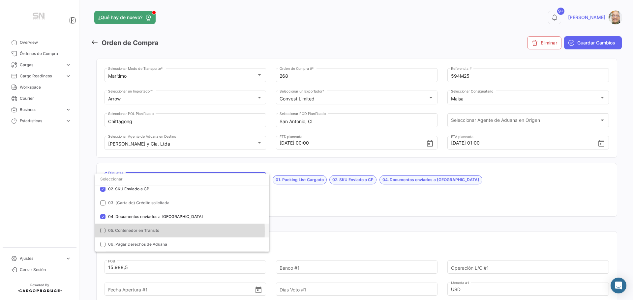
click at [104, 231] on mat-pseudo-checkbox at bounding box center [102, 230] width 5 height 5
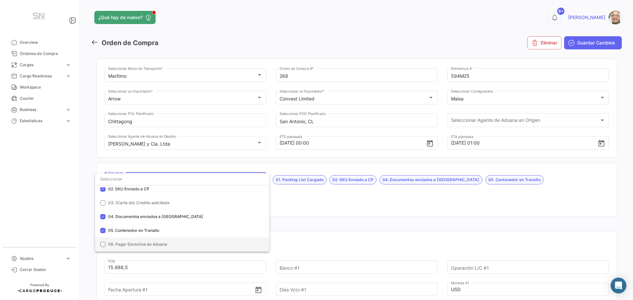
click at [101, 246] on mat-pseudo-checkbox at bounding box center [102, 244] width 5 height 5
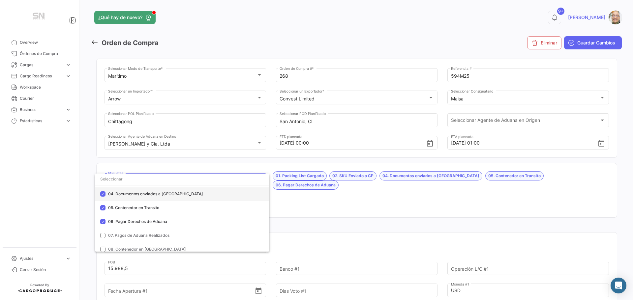
scroll to position [66, 0]
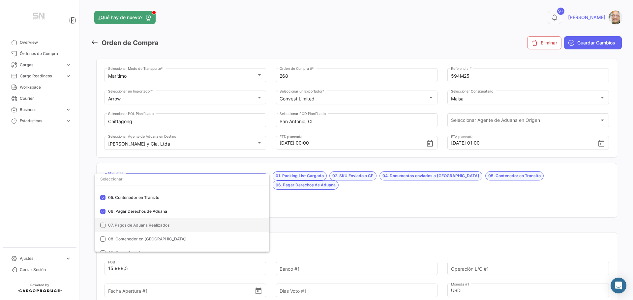
click at [101, 226] on mat-pseudo-checkbox at bounding box center [102, 225] width 5 height 5
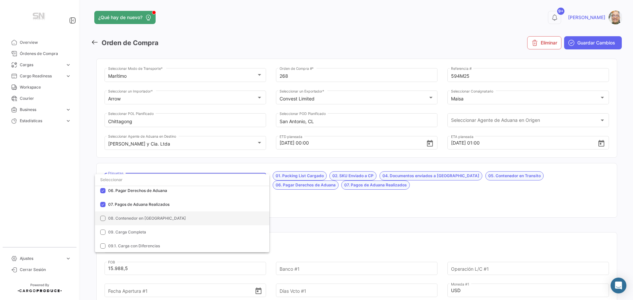
scroll to position [99, 0]
click at [311, 210] on div at bounding box center [316, 150] width 633 height 300
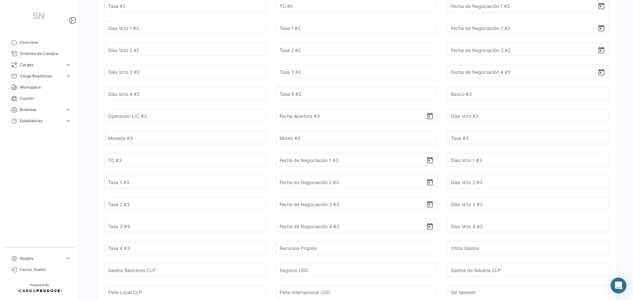
scroll to position [560, 0]
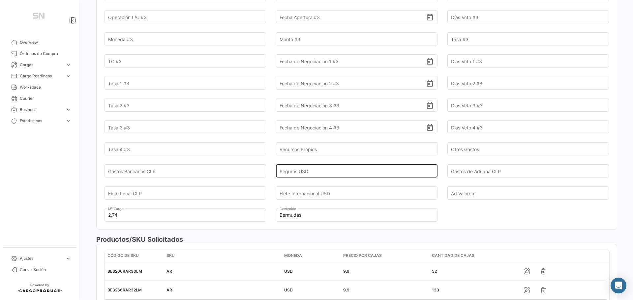
click at [308, 170] on input "Seguros USD" at bounding box center [352, 171] width 147 height 23
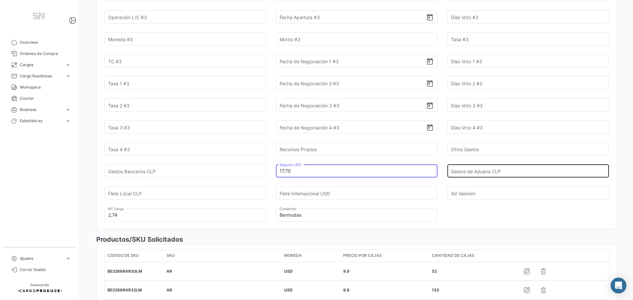
type input "17,70"
click at [481, 170] on input "Gastos de Aduana CLP" at bounding box center [524, 171] width 147 height 23
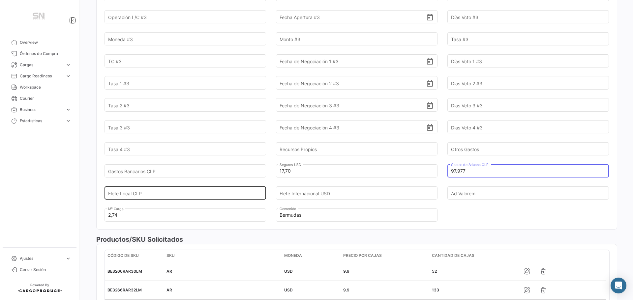
type input "97.977"
click at [130, 194] on input "Flete Local CLP" at bounding box center [181, 193] width 147 height 23
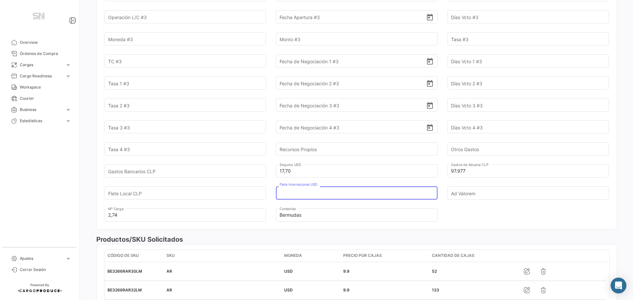
click at [279, 192] on input "Flete Internacional USD" at bounding box center [352, 193] width 147 height 23
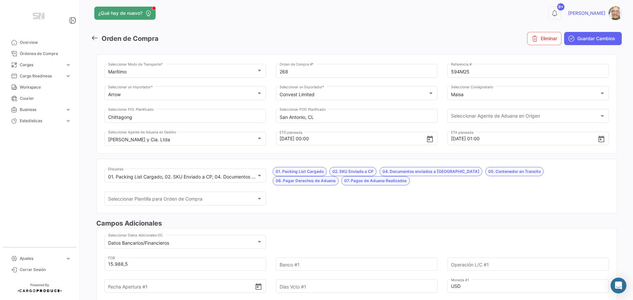
scroll to position [0, 0]
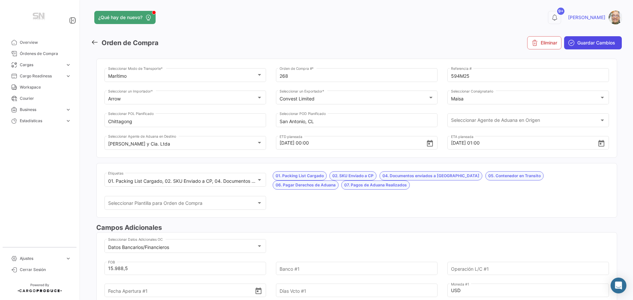
type input "104,52"
click at [577, 45] on span "Guardar Cambios" at bounding box center [596, 43] width 38 height 7
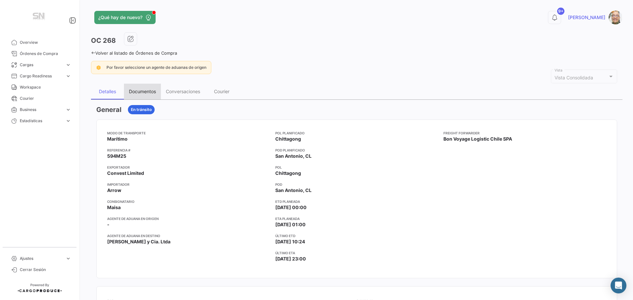
click at [136, 94] on div "Documentos" at bounding box center [142, 92] width 27 height 6
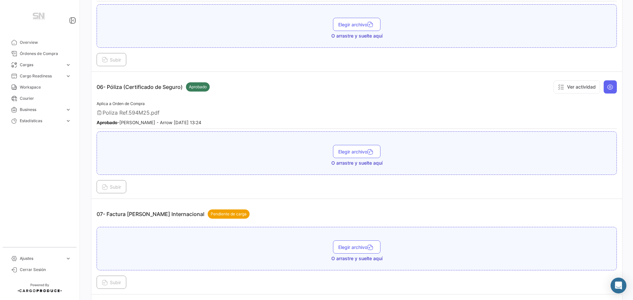
scroll to position [725, 0]
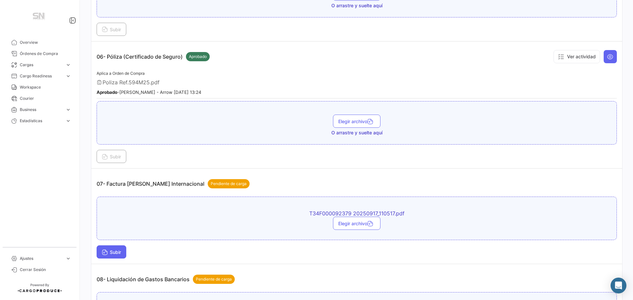
click at [108, 249] on span "Subir" at bounding box center [111, 252] width 19 height 6
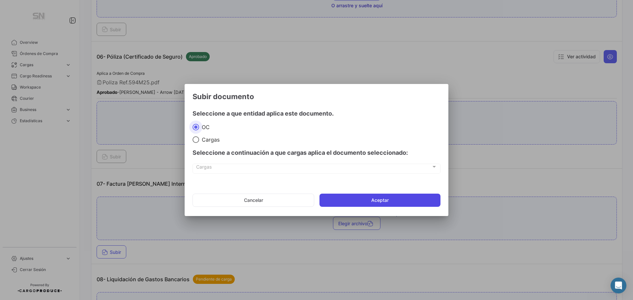
click at [323, 199] on button "Aceptar" at bounding box center [379, 200] width 121 height 13
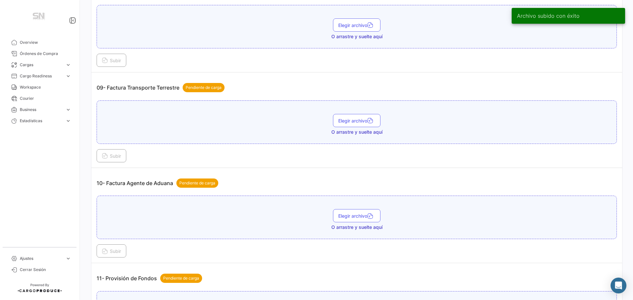
scroll to position [1055, 0]
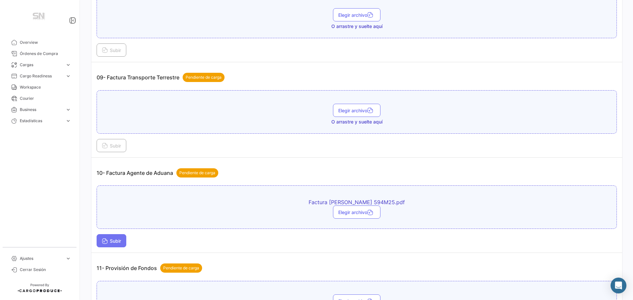
click at [108, 242] on span "Subir" at bounding box center [111, 241] width 19 height 6
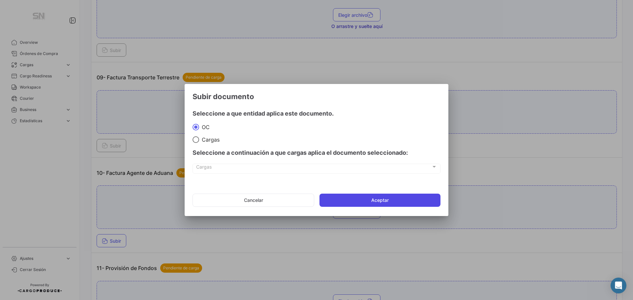
click at [349, 204] on button "Aceptar" at bounding box center [379, 200] width 121 height 13
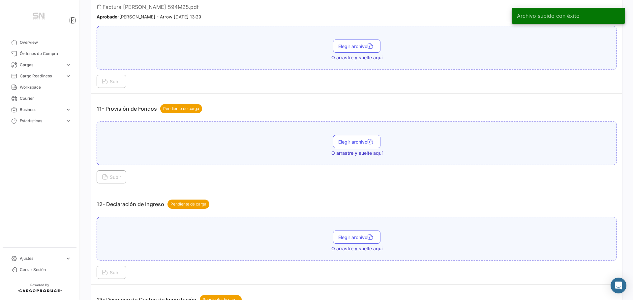
scroll to position [1252, 0]
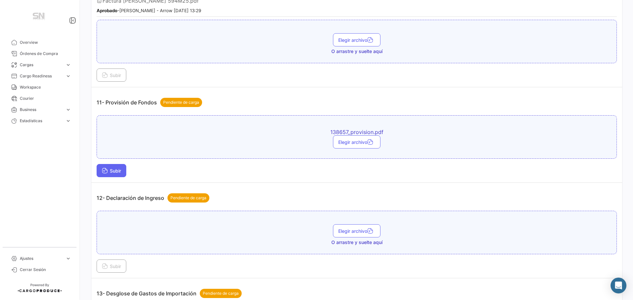
click at [111, 174] on button "Subir" at bounding box center [112, 170] width 30 height 13
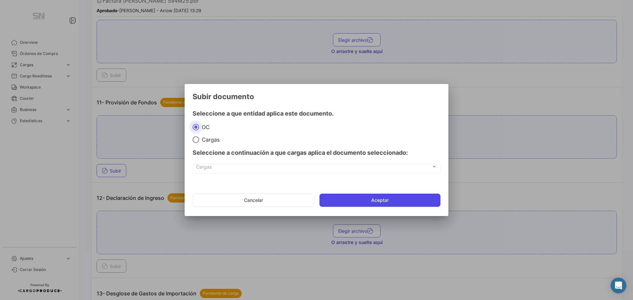
click at [392, 199] on button "Aceptar" at bounding box center [379, 200] width 121 height 13
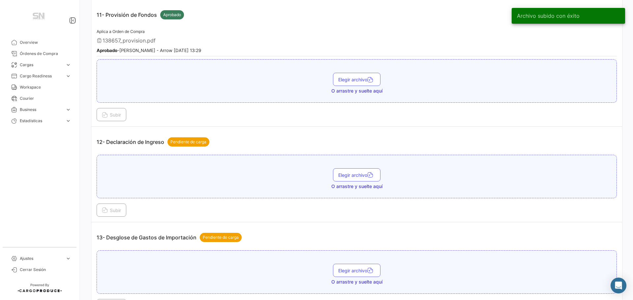
scroll to position [1351, 0]
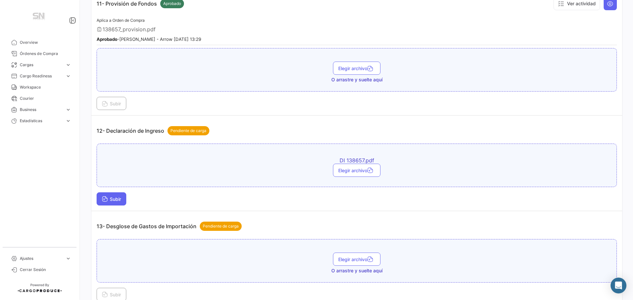
click at [116, 198] on span "Subir" at bounding box center [111, 199] width 19 height 6
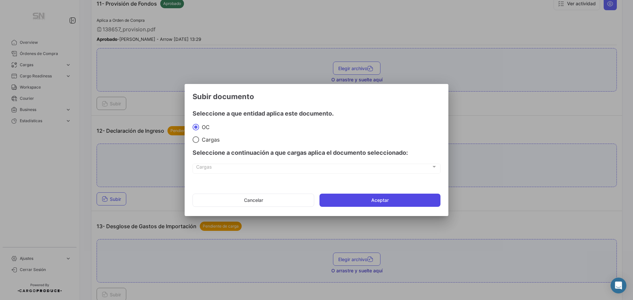
click at [335, 200] on button "Aceptar" at bounding box center [379, 200] width 121 height 13
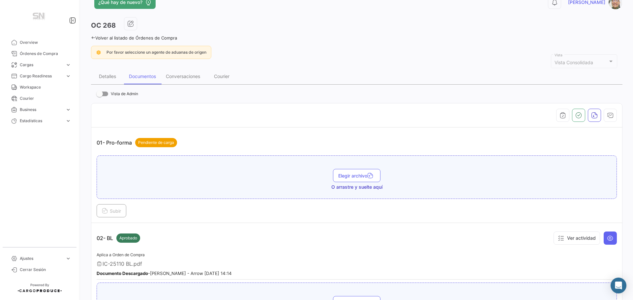
scroll to position [0, 0]
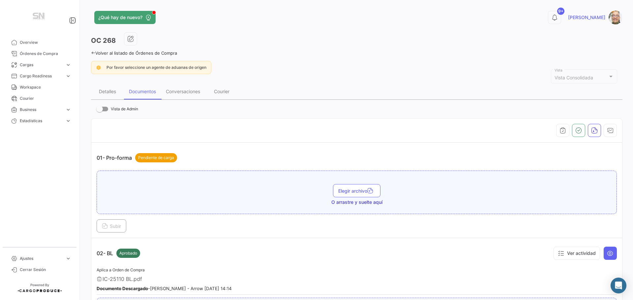
click at [95, 53] on icon at bounding box center [93, 53] width 4 height 4
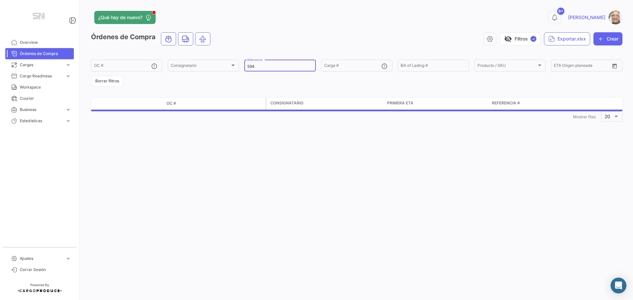
click at [265, 63] on div "594 Referencia" at bounding box center [279, 65] width 65 height 13
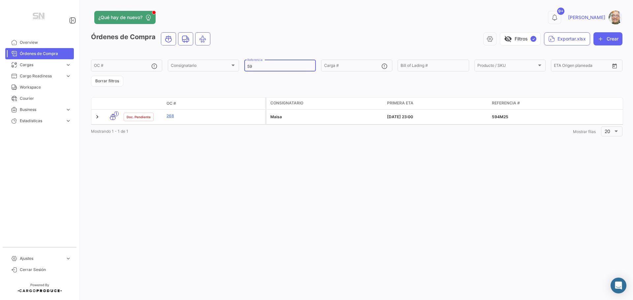
type input "5"
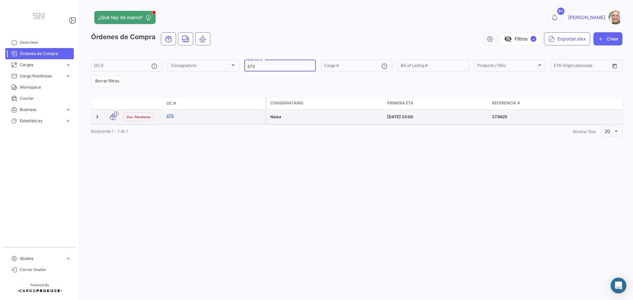
type input "373"
click at [189, 116] on link "270" at bounding box center [214, 116] width 96 height 6
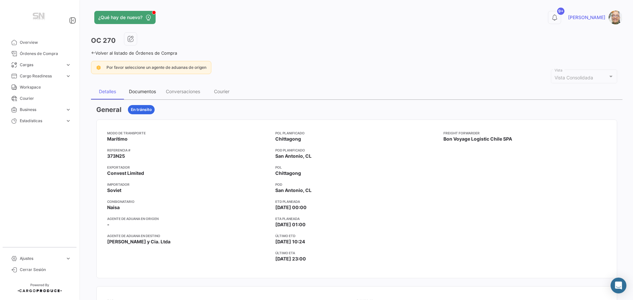
click at [148, 89] on div "Documentos" at bounding box center [142, 92] width 27 height 6
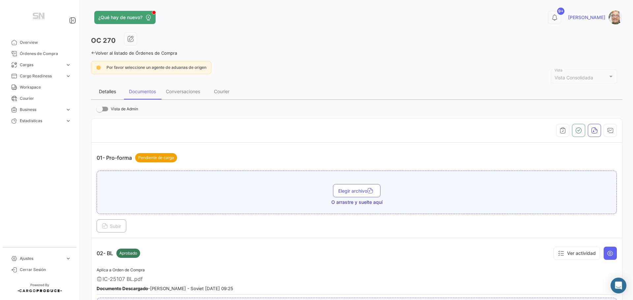
click at [108, 90] on div "Detalles" at bounding box center [107, 92] width 17 height 6
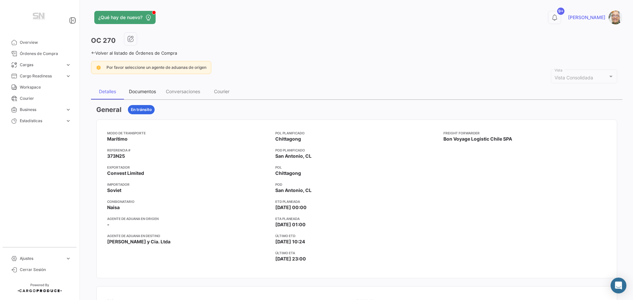
click at [138, 90] on div "Documentos" at bounding box center [142, 92] width 27 height 6
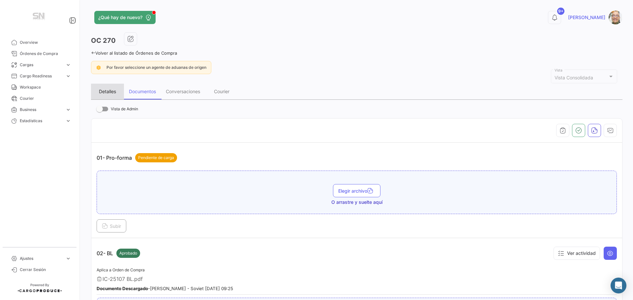
click at [110, 90] on div "Detalles" at bounding box center [107, 92] width 17 height 6
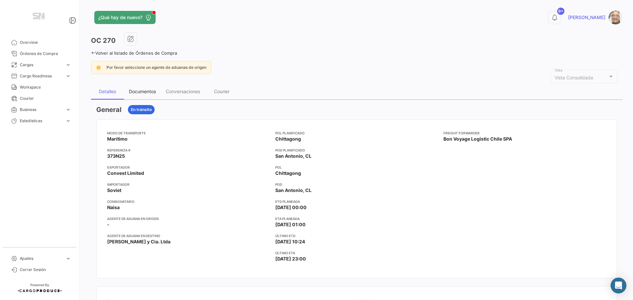
click at [144, 91] on div "Documentos" at bounding box center [142, 92] width 27 height 6
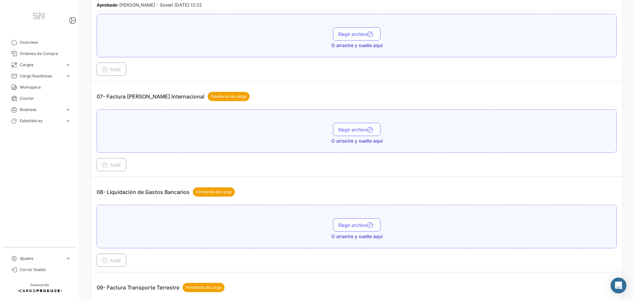
scroll to position [824, 0]
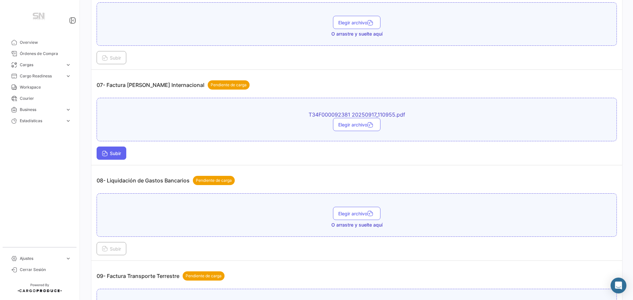
click at [114, 151] on button "Subir" at bounding box center [112, 153] width 30 height 13
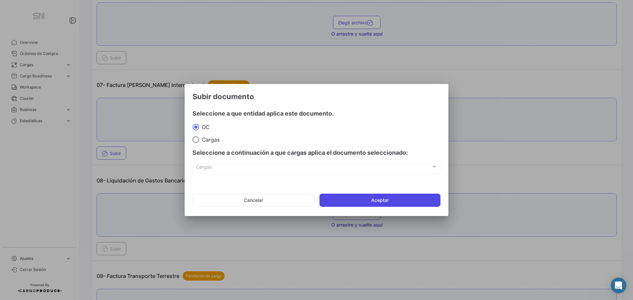
click at [374, 197] on button "Aceptar" at bounding box center [379, 200] width 121 height 13
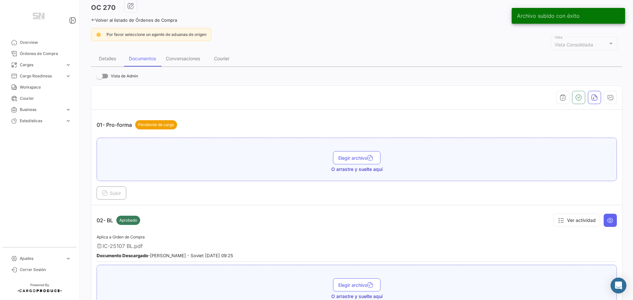
scroll to position [0, 0]
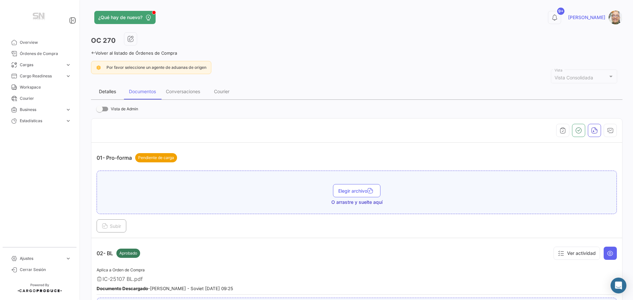
click at [104, 94] on div "Detalles" at bounding box center [107, 92] width 17 height 6
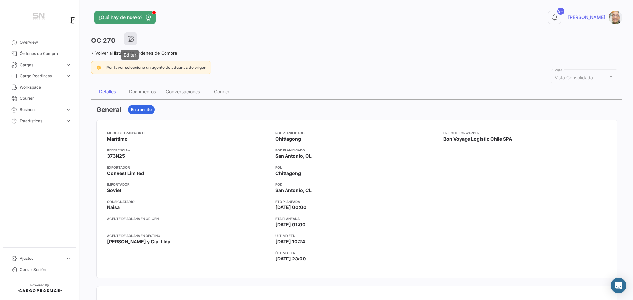
click at [134, 42] on button "button" at bounding box center [130, 38] width 13 height 13
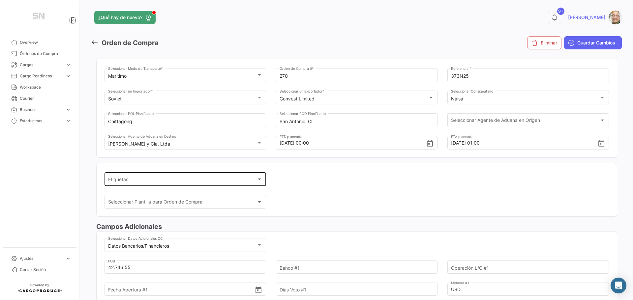
click at [259, 177] on div at bounding box center [259, 179] width 6 height 5
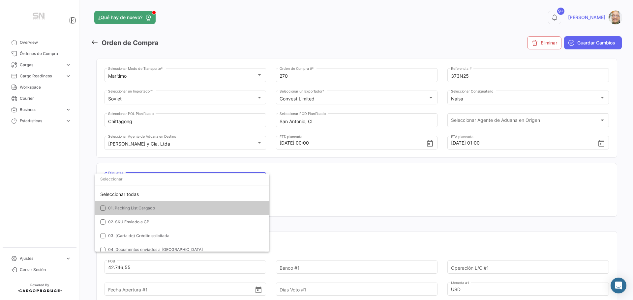
click at [101, 207] on mat-pseudo-checkbox at bounding box center [102, 208] width 5 height 5
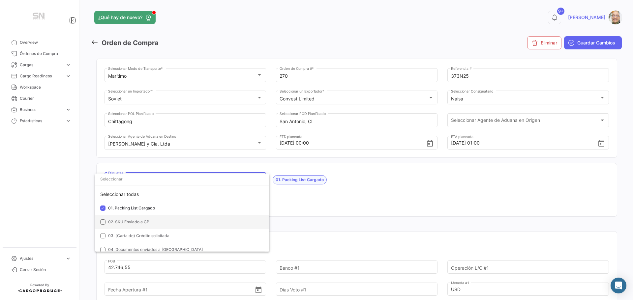
click at [102, 219] on mat-option "02. SKU Enviado a CP" at bounding box center [182, 222] width 174 height 14
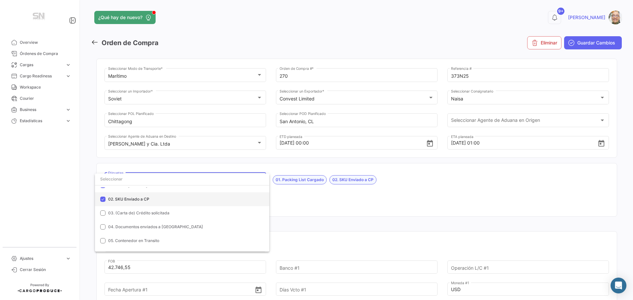
scroll to position [33, 0]
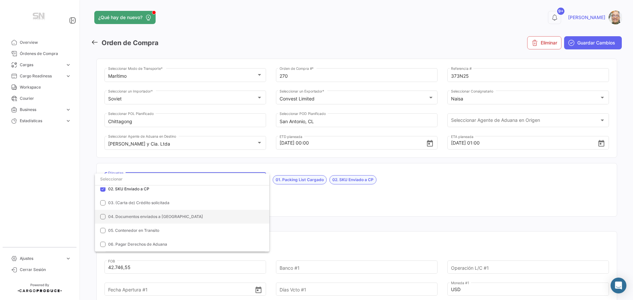
click at [107, 217] on mat-option "04. Documentos enviados a [GEOGRAPHIC_DATA]" at bounding box center [182, 217] width 174 height 14
click at [103, 230] on mat-pseudo-checkbox at bounding box center [102, 230] width 5 height 5
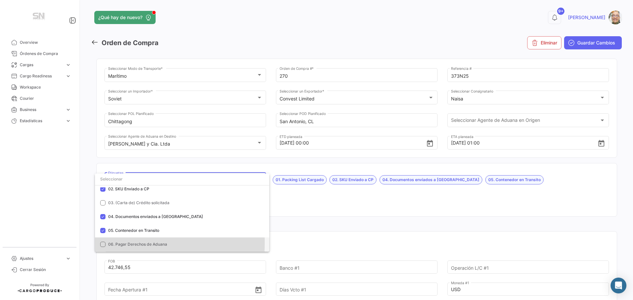
click at [101, 243] on mat-pseudo-checkbox at bounding box center [102, 244] width 5 height 5
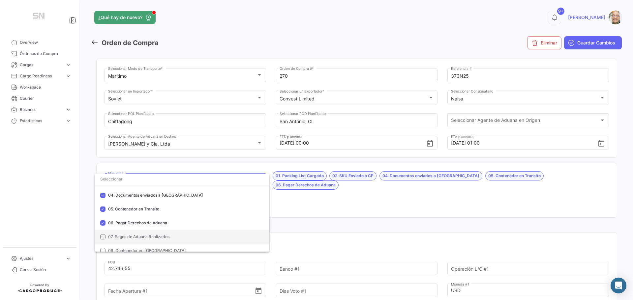
scroll to position [66, 0]
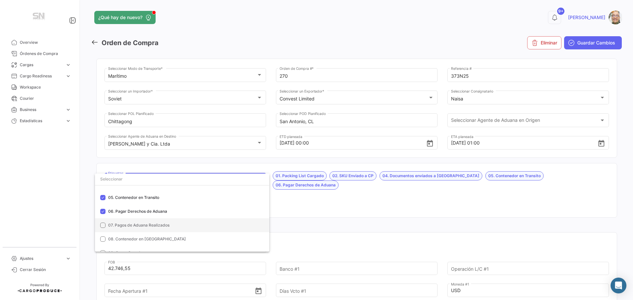
click at [104, 224] on mat-pseudo-checkbox at bounding box center [102, 225] width 5 height 5
click at [332, 212] on div at bounding box center [316, 150] width 633 height 300
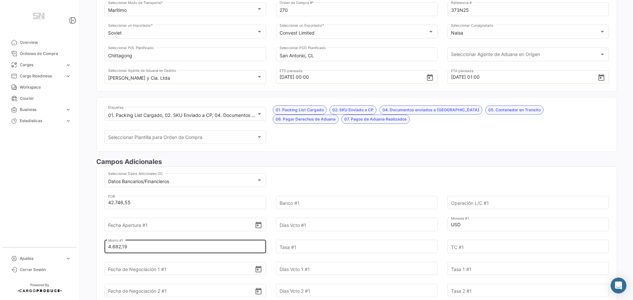
click at [151, 247] on input "4.682,19" at bounding box center [181, 246] width 147 height 23
type input "4"
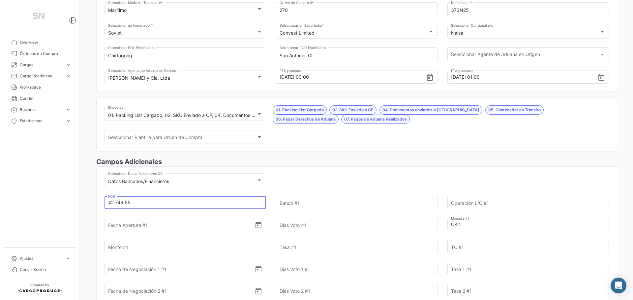
click at [173, 205] on input "42.746,55" at bounding box center [181, 202] width 147 height 23
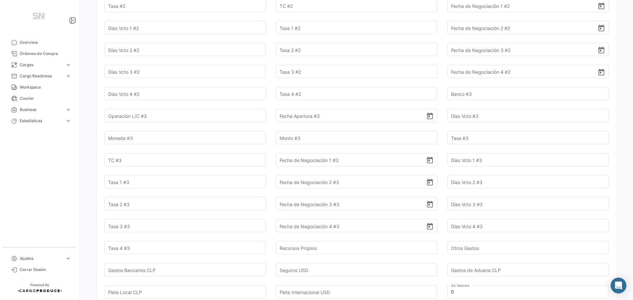
scroll to position [560, 0]
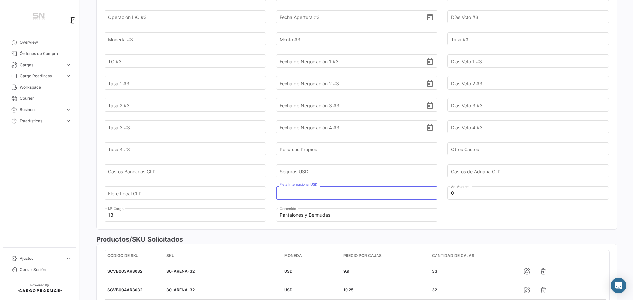
click at [326, 194] on input "Flete Internacional USD" at bounding box center [352, 193] width 147 height 23
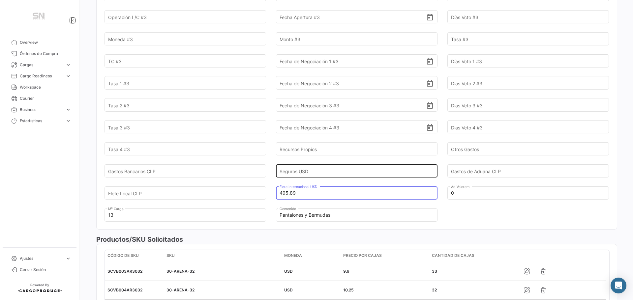
type input "495,89"
click at [303, 169] on input "Seguros USD" at bounding box center [352, 171] width 147 height 23
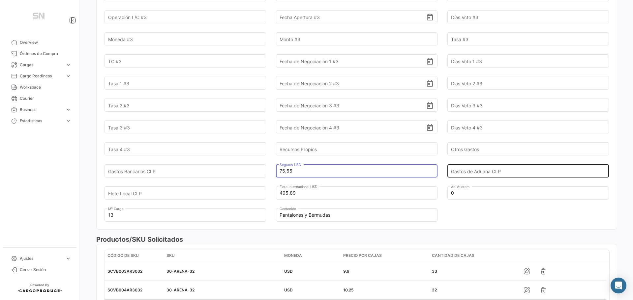
type input "75,55"
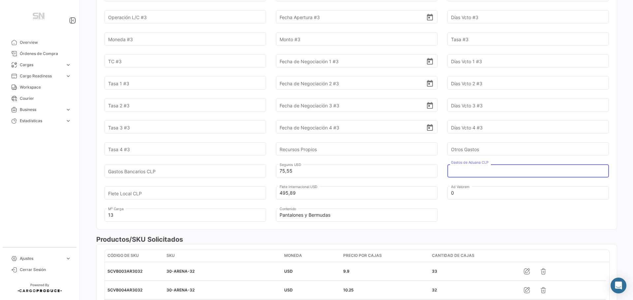
click at [476, 168] on input "Gastos de Aduana CLP" at bounding box center [524, 171] width 147 height 23
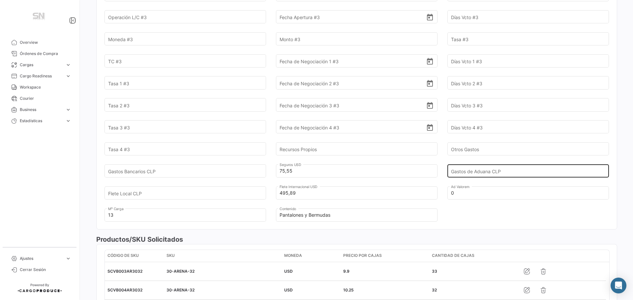
click at [494, 175] on input "Gastos de Aduana CLP" at bounding box center [524, 171] width 147 height 23
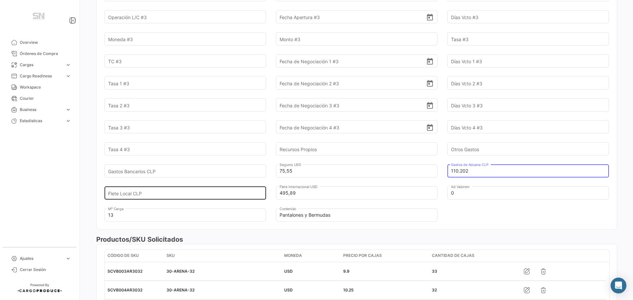
type input "110.202"
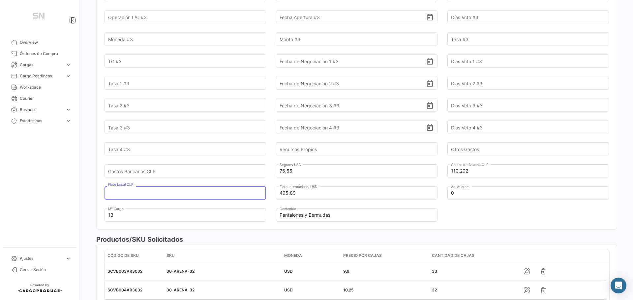
click at [153, 194] on input "Flete Local CLP" at bounding box center [181, 193] width 147 height 23
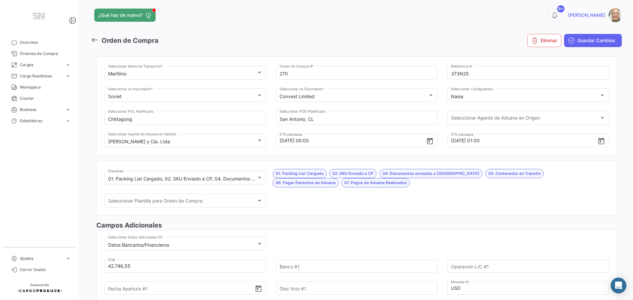
scroll to position [0, 0]
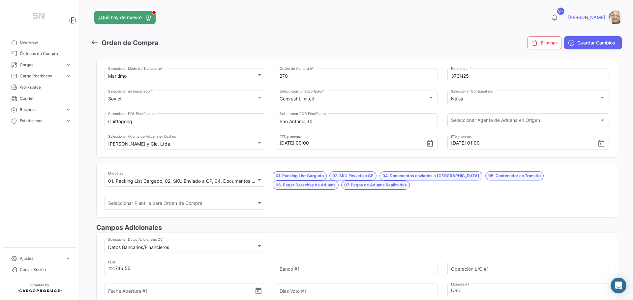
click at [590, 40] on span "Guardar Cambios" at bounding box center [596, 43] width 38 height 7
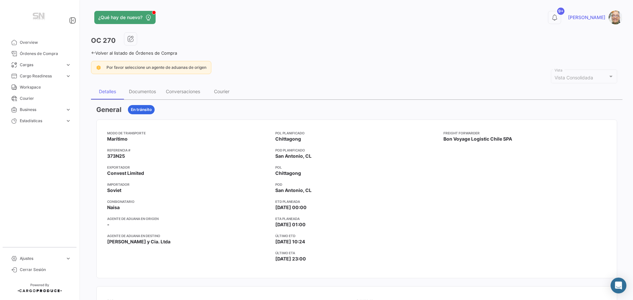
click at [92, 54] on icon at bounding box center [93, 53] width 4 height 4
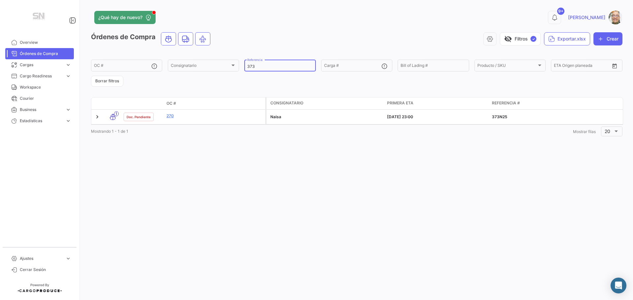
click at [255, 65] on input "373" at bounding box center [279, 66] width 65 height 5
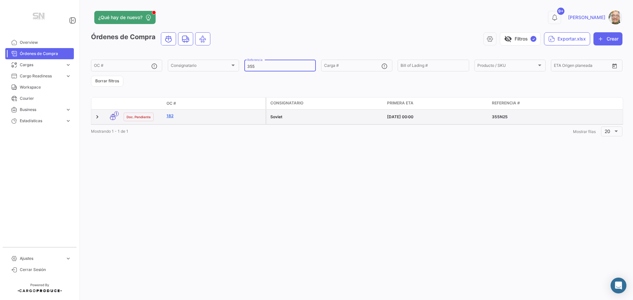
type input "355"
click at [201, 117] on link "182" at bounding box center [214, 116] width 96 height 6
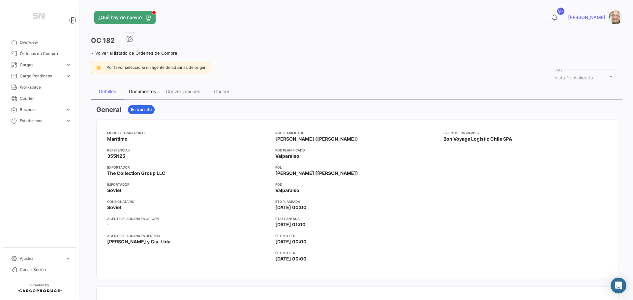
click at [142, 89] on div "Documentos" at bounding box center [142, 92] width 27 height 6
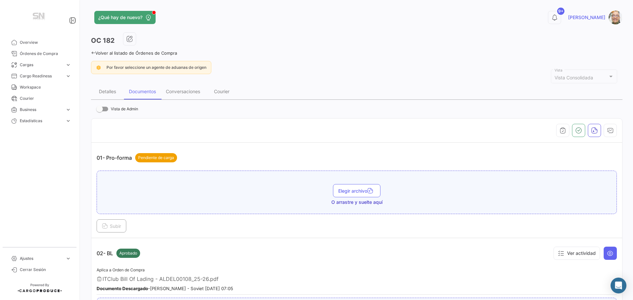
click at [90, 52] on div "¿Qué hay de nuevo? 9+ [PERSON_NAME] OC 182 Volver al listado de Órdenes de Comp…" at bounding box center [356, 150] width 552 height 300
click at [91, 52] on div "¿Qué hay de nuevo? 9+ [PERSON_NAME] OC 182 Volver al listado de Órdenes de Comp…" at bounding box center [356, 150] width 552 height 300
click at [93, 54] on icon at bounding box center [93, 53] width 4 height 4
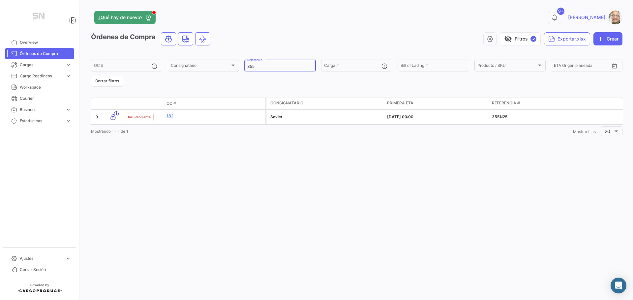
click at [282, 65] on input "355" at bounding box center [279, 66] width 65 height 5
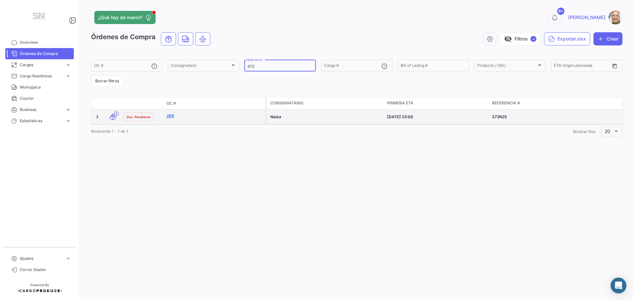
type input "372"
click at [174, 116] on link "269" at bounding box center [214, 116] width 96 height 6
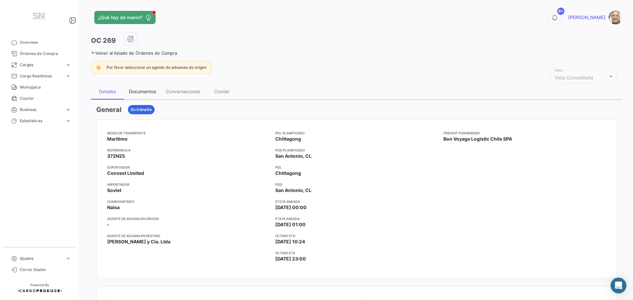
click at [149, 94] on div "Documentos" at bounding box center [142, 92] width 27 height 6
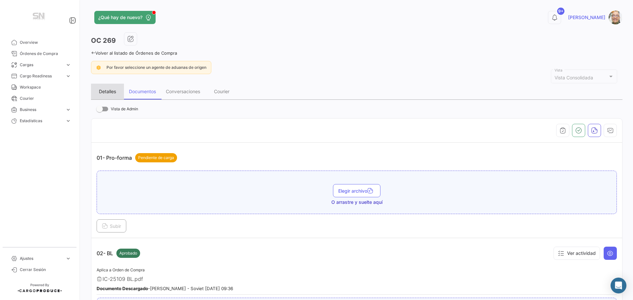
click at [114, 90] on div "Detalles" at bounding box center [107, 92] width 17 height 6
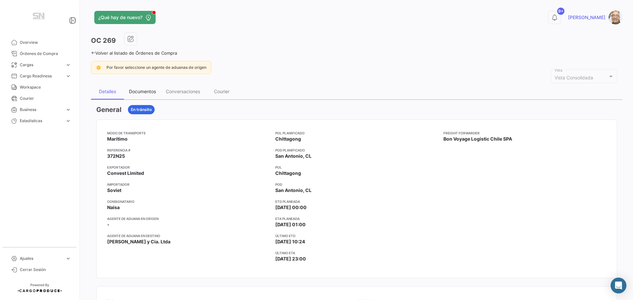
click at [134, 92] on div "Documentos" at bounding box center [142, 92] width 27 height 6
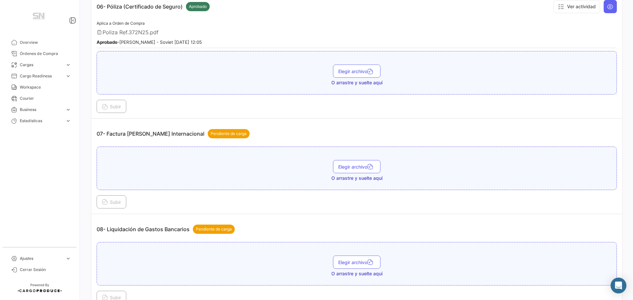
scroll to position [791, 0]
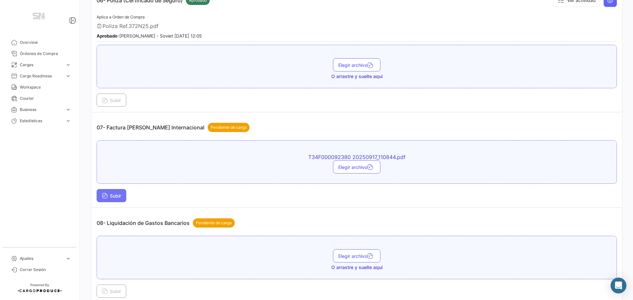
click at [107, 195] on icon at bounding box center [105, 196] width 6 height 6
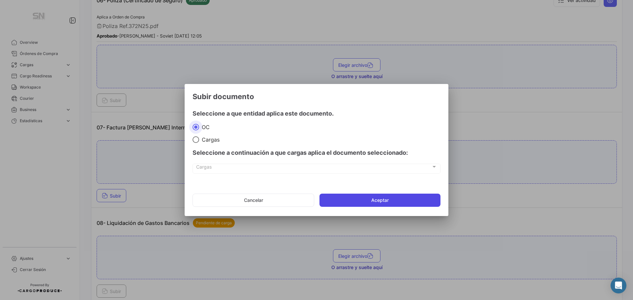
click at [331, 200] on button "Aceptar" at bounding box center [379, 200] width 121 height 13
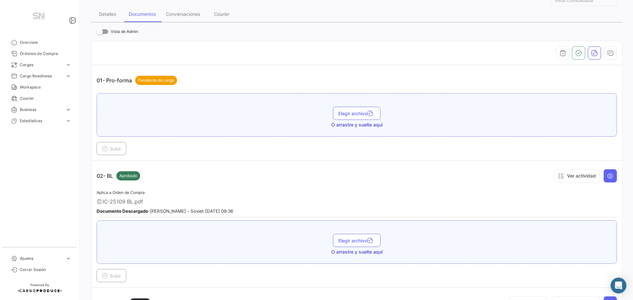
scroll to position [0, 0]
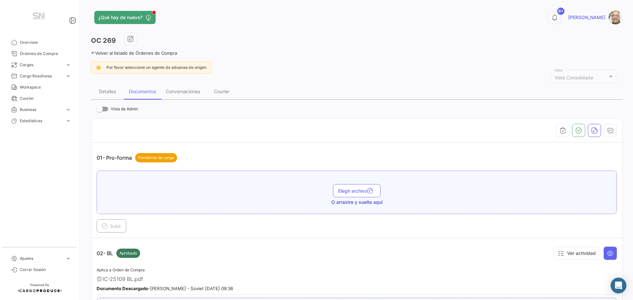
click at [94, 52] on icon at bounding box center [93, 53] width 4 height 4
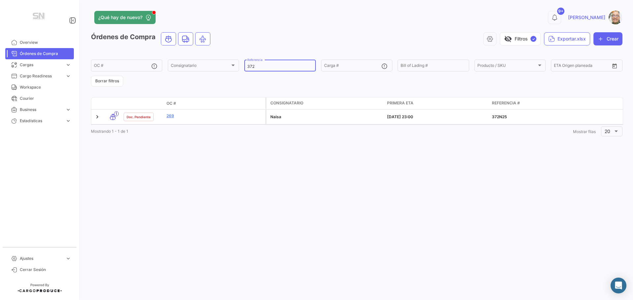
click at [259, 69] on input "372" at bounding box center [279, 66] width 65 height 5
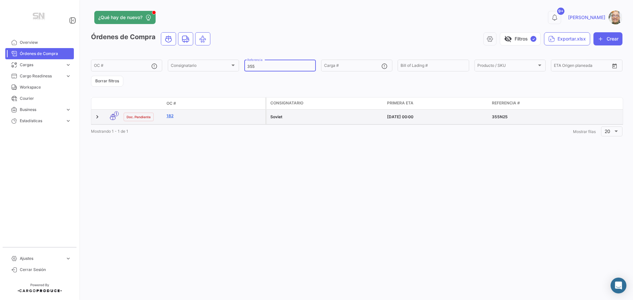
type input "355"
click at [193, 115] on link "182" at bounding box center [214, 116] width 96 height 6
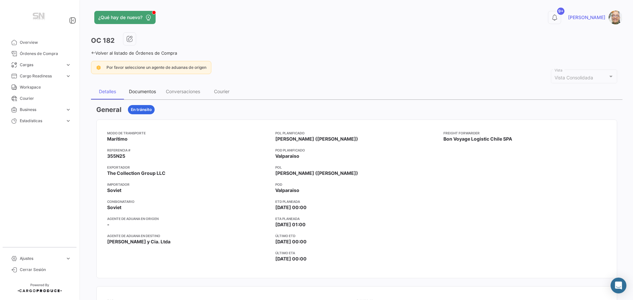
click at [147, 90] on div "Documentos" at bounding box center [142, 92] width 27 height 6
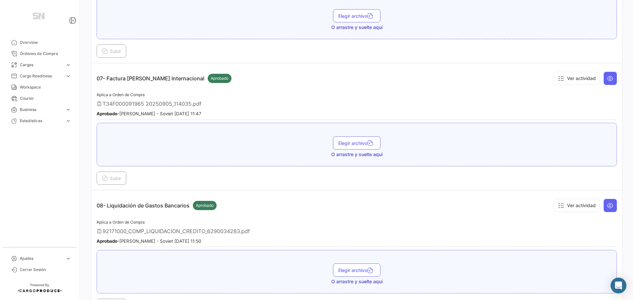
scroll to position [824, 0]
